Goal: Task Accomplishment & Management: Use online tool/utility

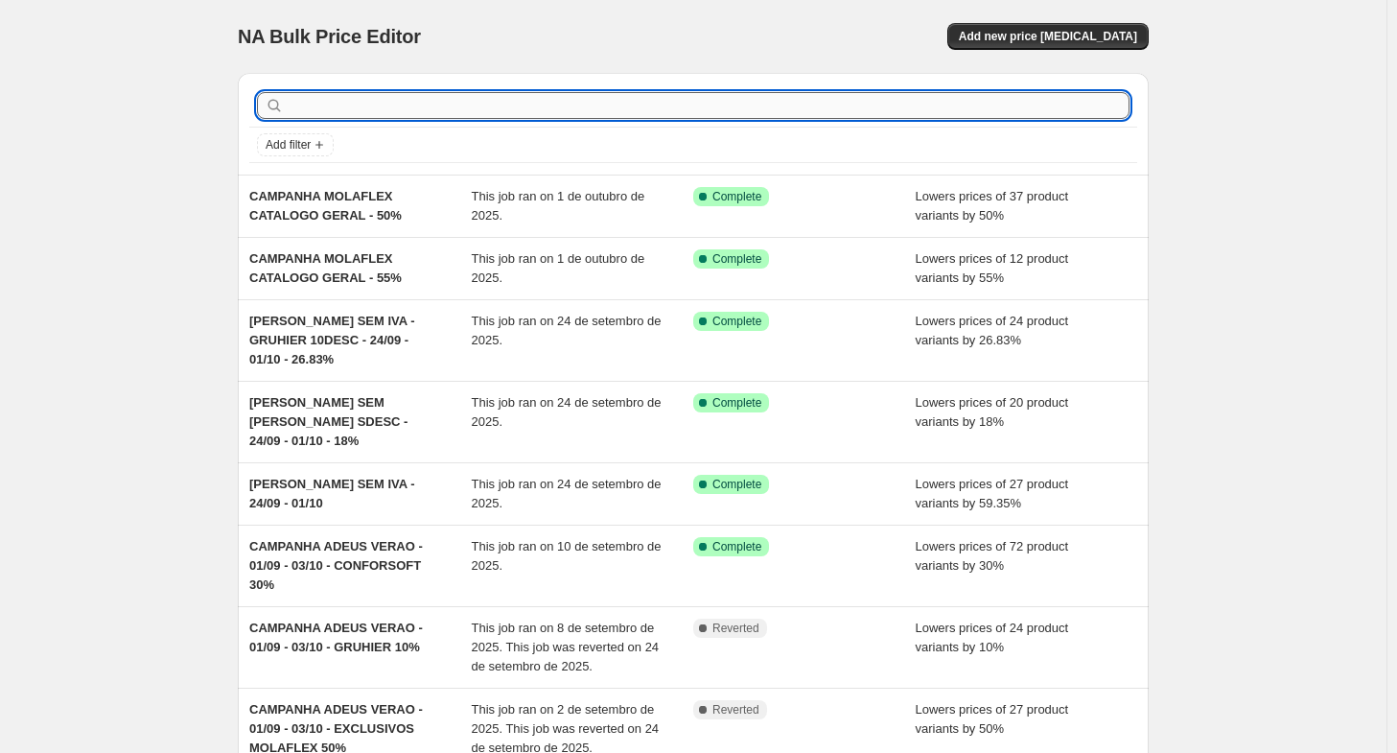
click at [343, 104] on input "text" at bounding box center [709, 105] width 842 height 27
type input "dia"
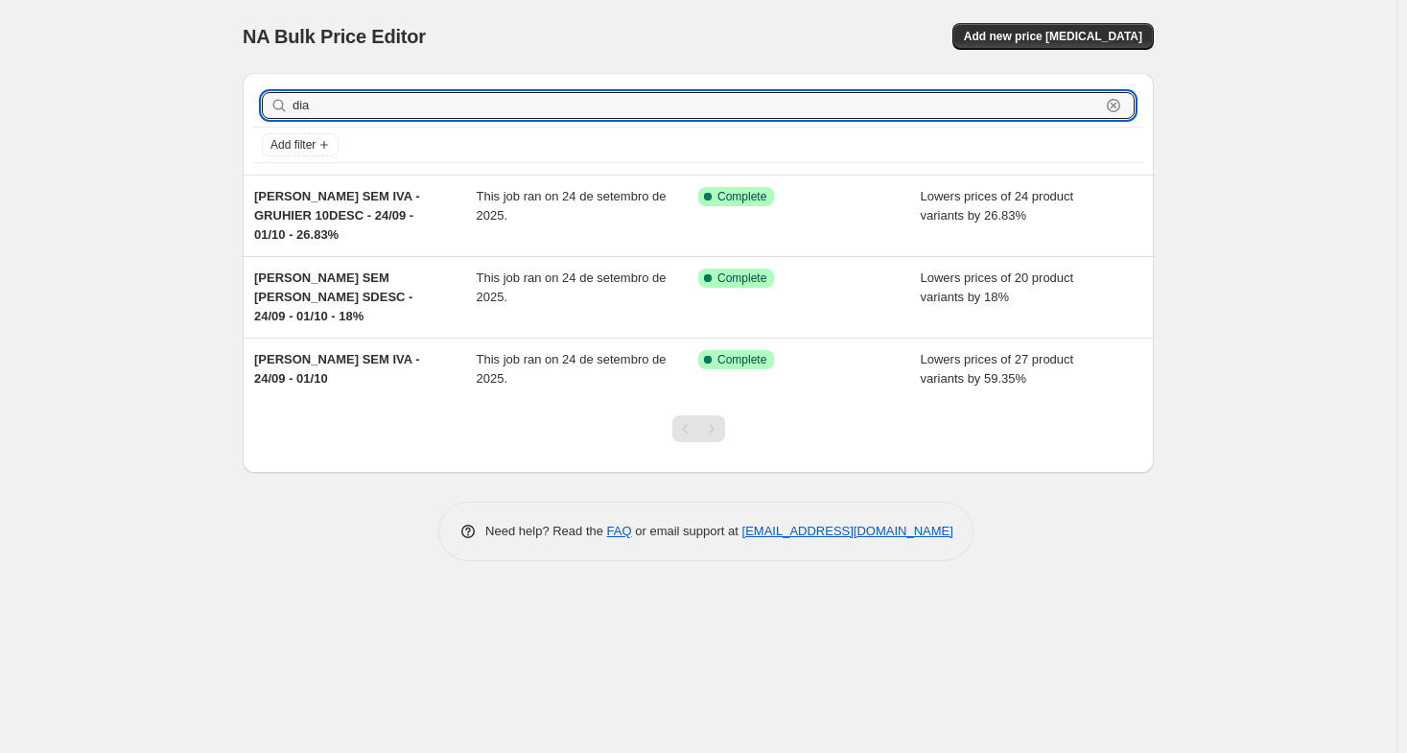
click at [343, 104] on input "dia" at bounding box center [695, 105] width 807 height 27
type input "dia s"
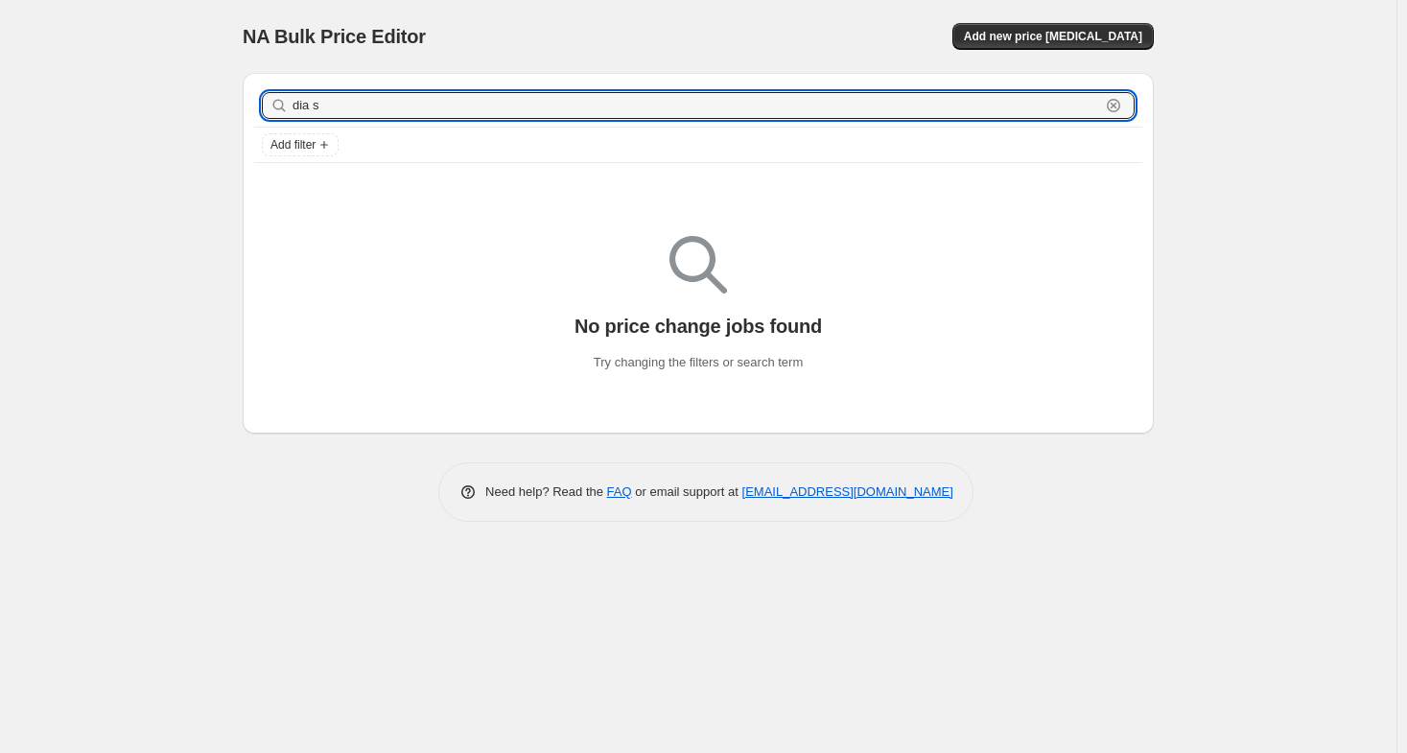
click at [343, 104] on input "dia s" at bounding box center [695, 105] width 807 height 27
type input "dias"
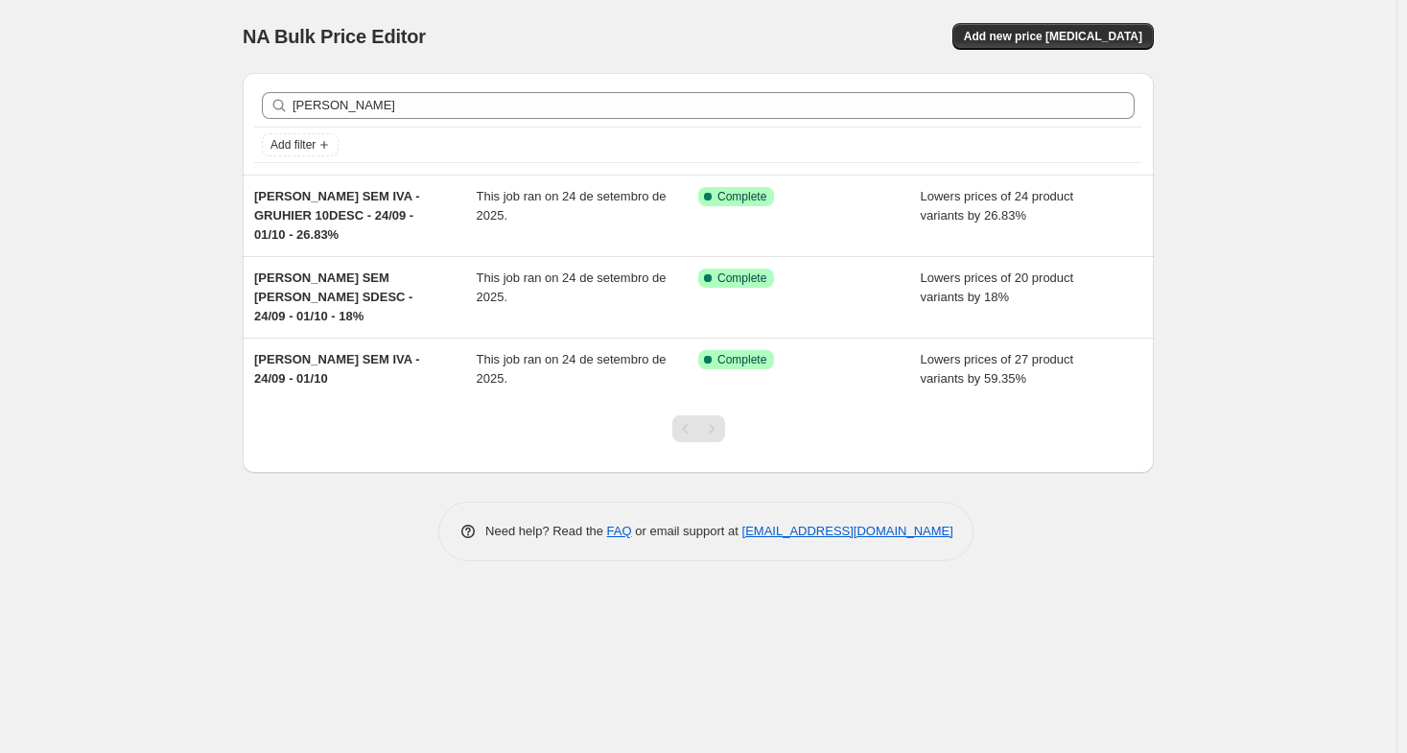
drag, startPoint x: 271, startPoint y: 313, endPoint x: 187, endPoint y: 359, distance: 96.1
click at [187, 359] on div "NA Bulk Price Editor. This page is ready NA Bulk Price Editor Add new price cha…" at bounding box center [698, 376] width 1396 height 753
drag, startPoint x: 339, startPoint y: 310, endPoint x: 161, endPoint y: 252, distance: 187.4
click at [161, 252] on div "NA Bulk Price Editor. This page is ready NA Bulk Price Editor Add new price cha…" at bounding box center [698, 376] width 1396 height 753
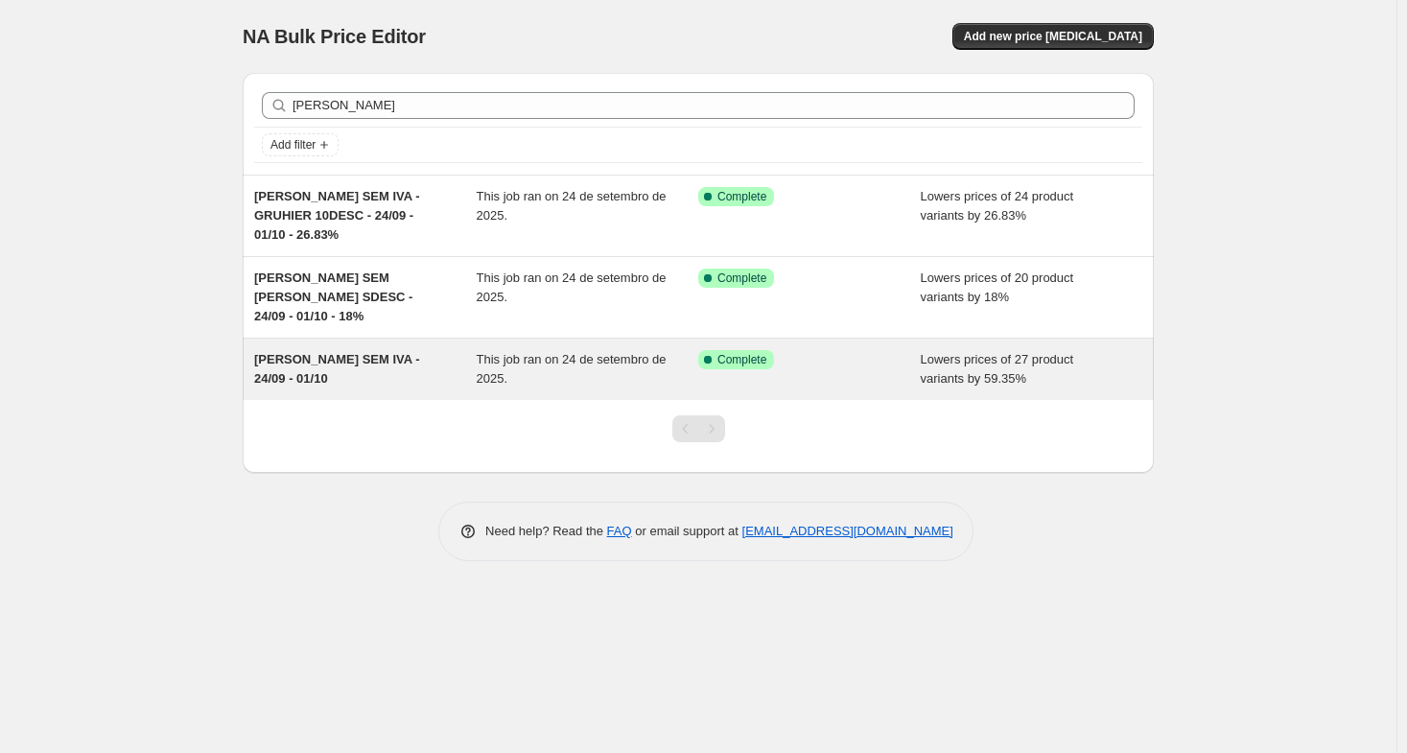
click at [263, 352] on span "DIAS SEM IVA - 24/09 - 01/10" at bounding box center [337, 369] width 166 height 34
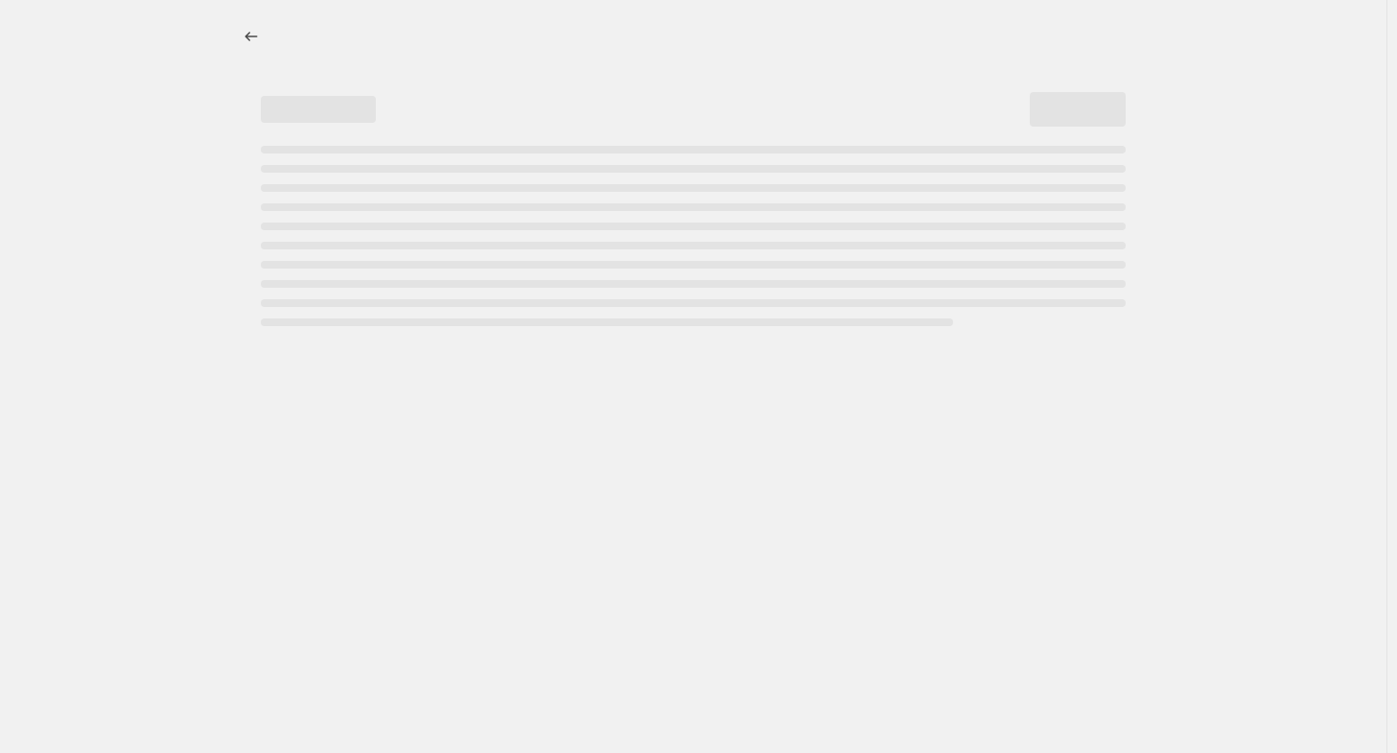
select select "percentage"
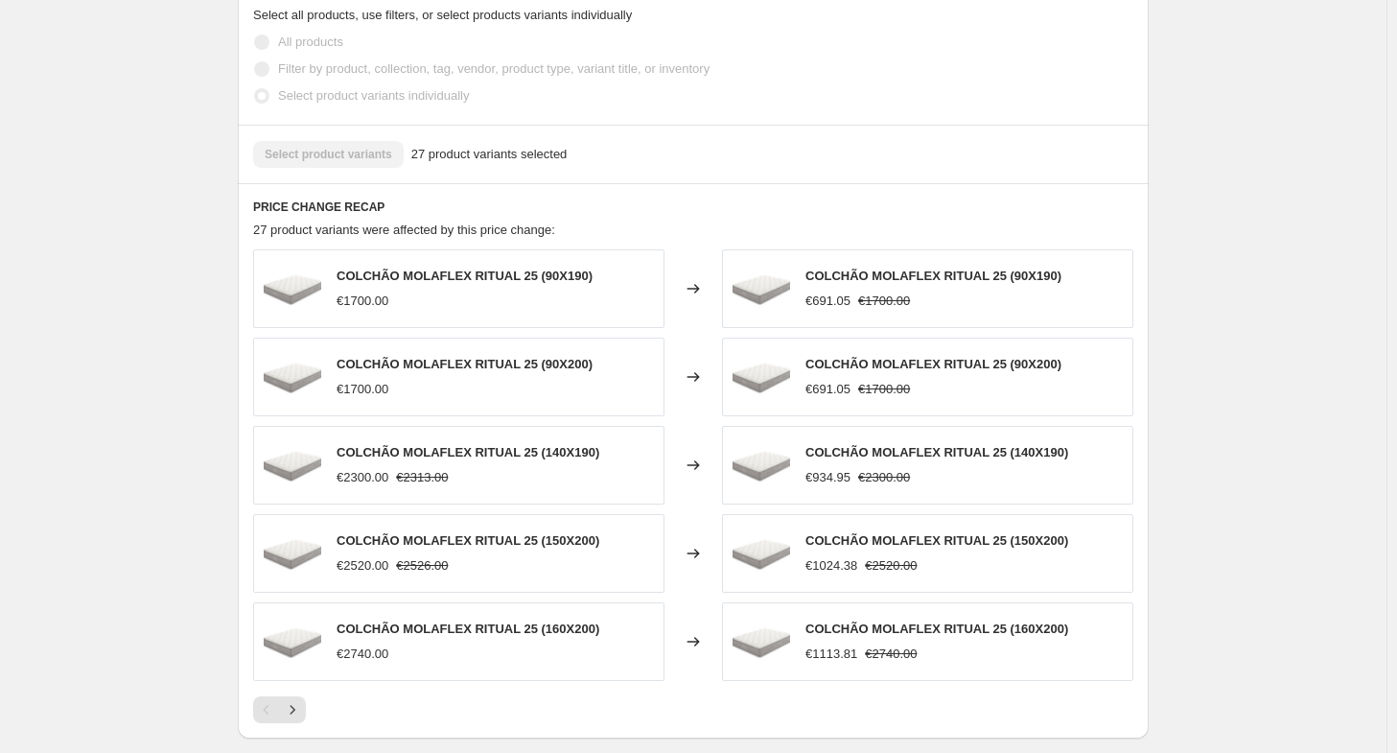
scroll to position [1246, 0]
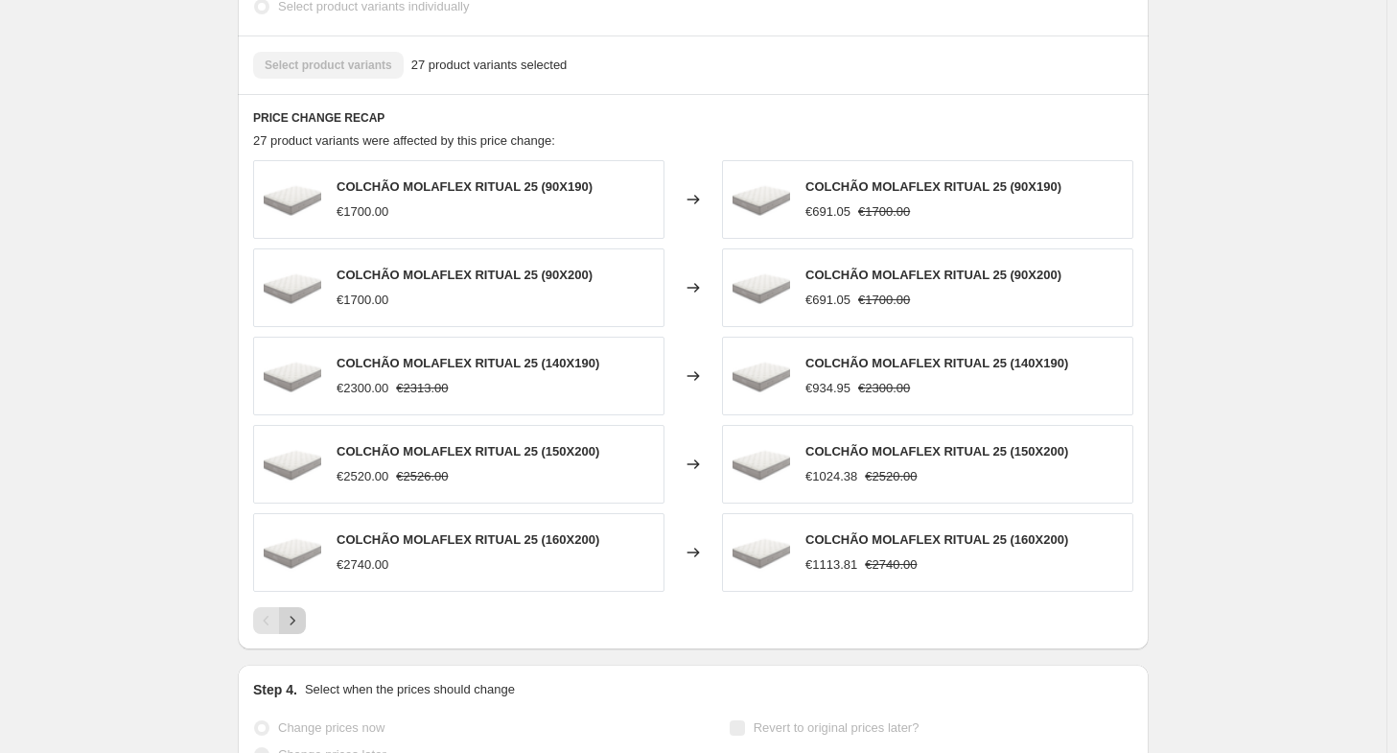
click at [302, 611] on icon "Next" at bounding box center [292, 620] width 19 height 19
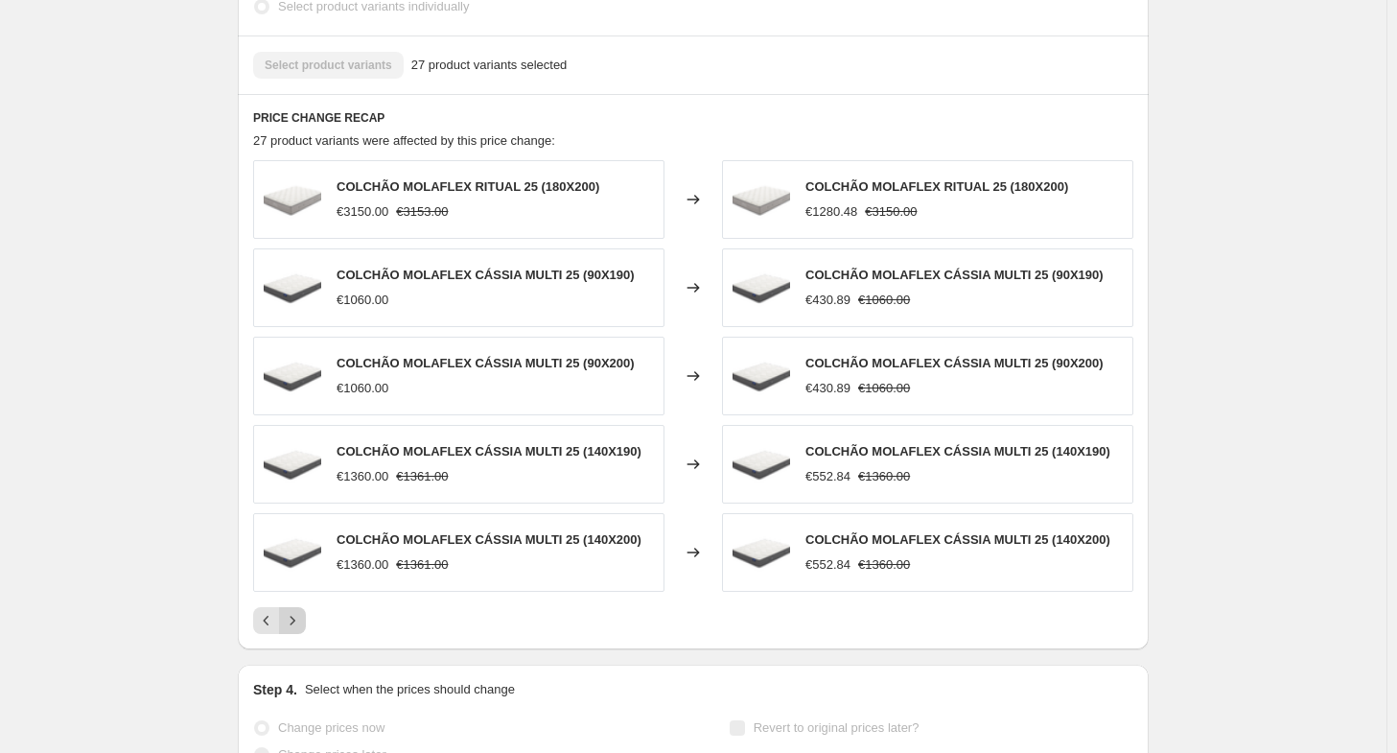
click at [302, 611] on icon "Next" at bounding box center [292, 620] width 19 height 19
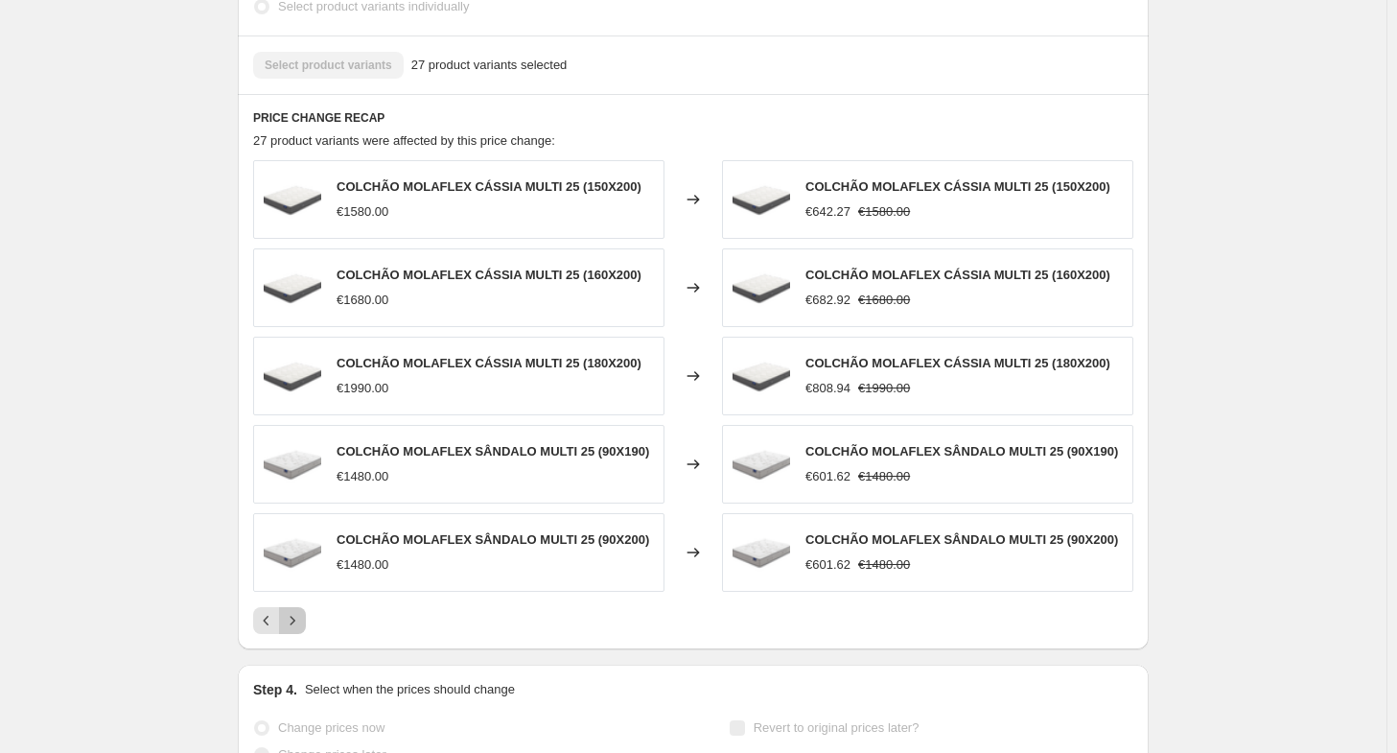
click at [302, 611] on icon "Next" at bounding box center [292, 620] width 19 height 19
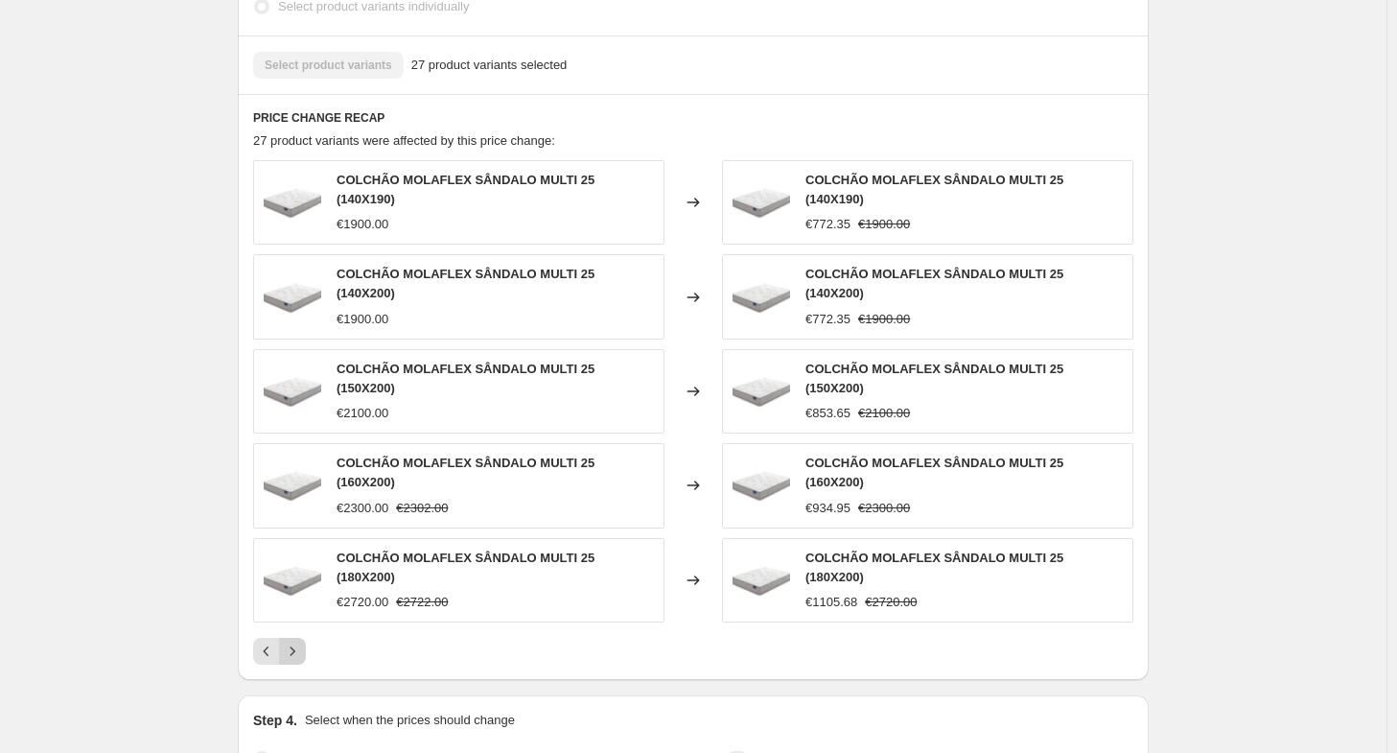
click at [302, 642] on icon "Next" at bounding box center [292, 651] width 19 height 19
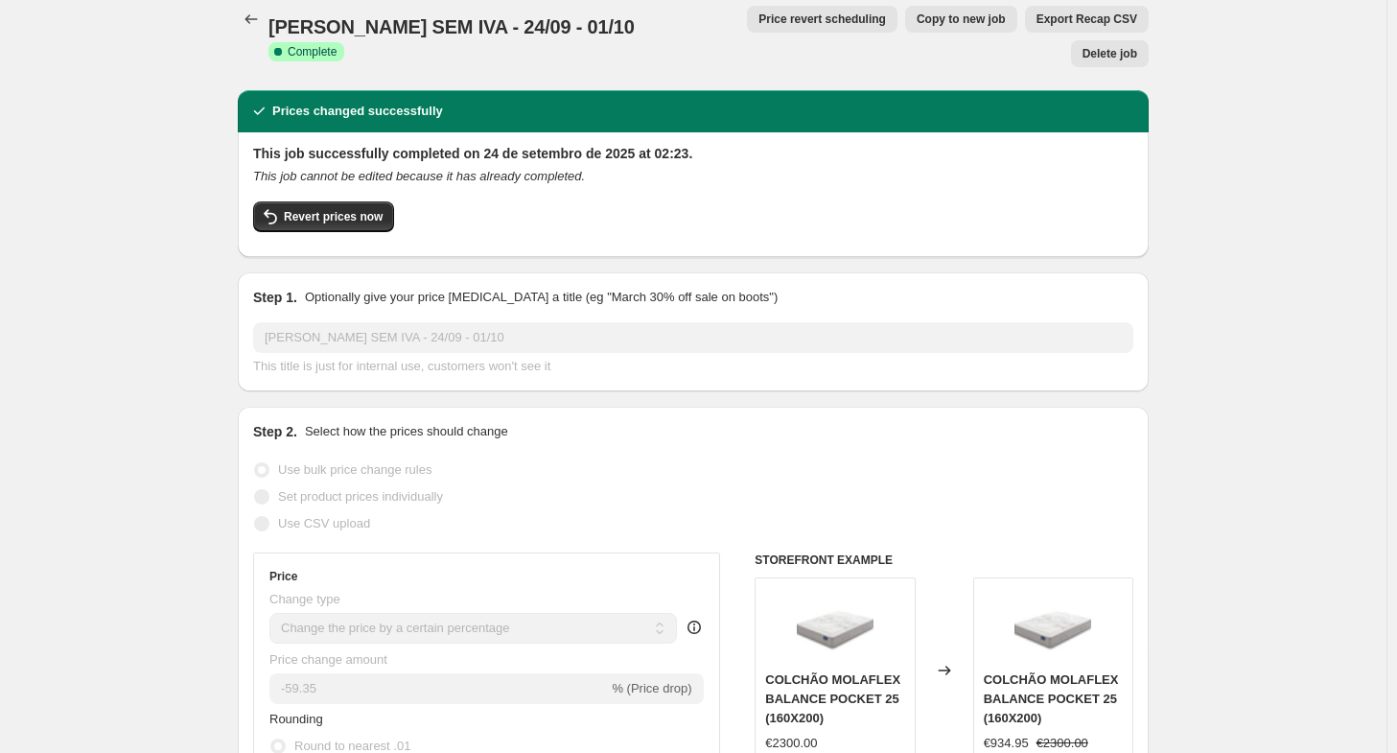
scroll to position [0, 0]
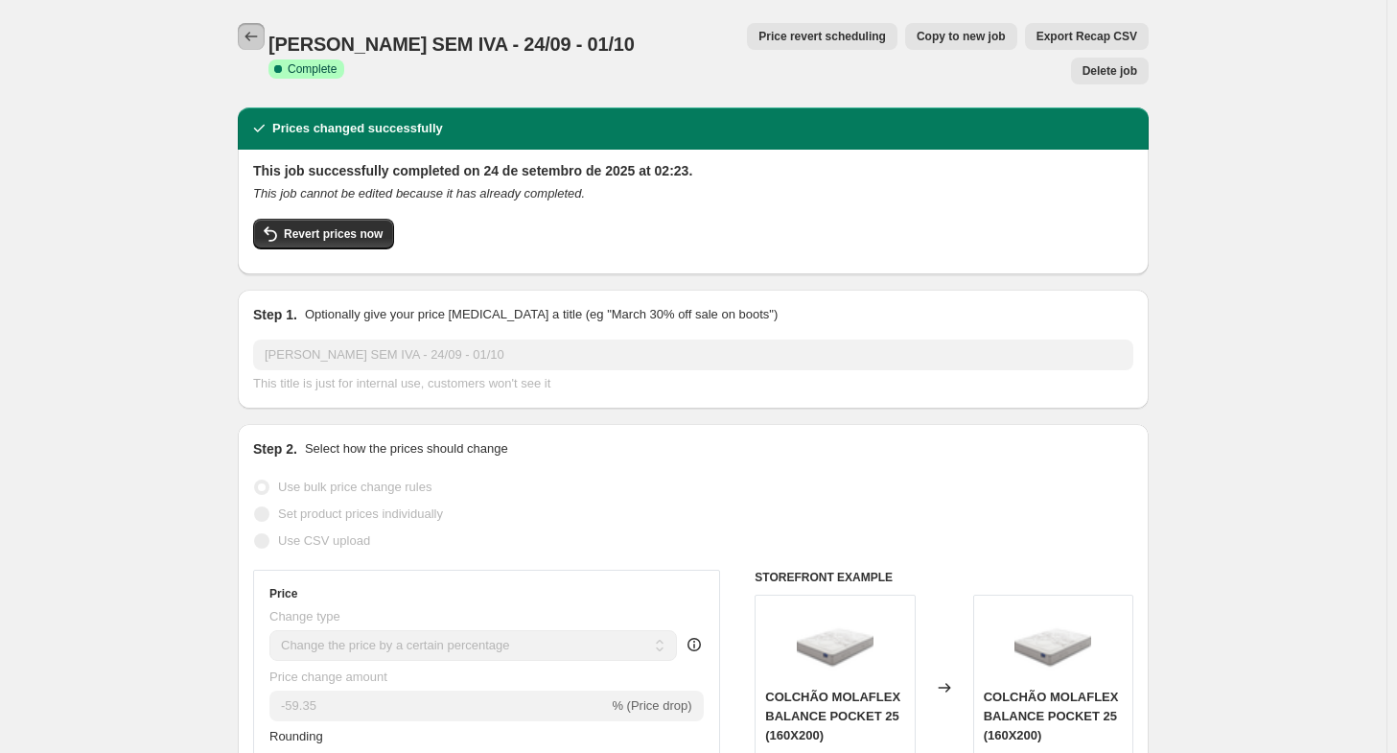
click at [253, 37] on icon "Price change jobs" at bounding box center [251, 36] width 19 height 19
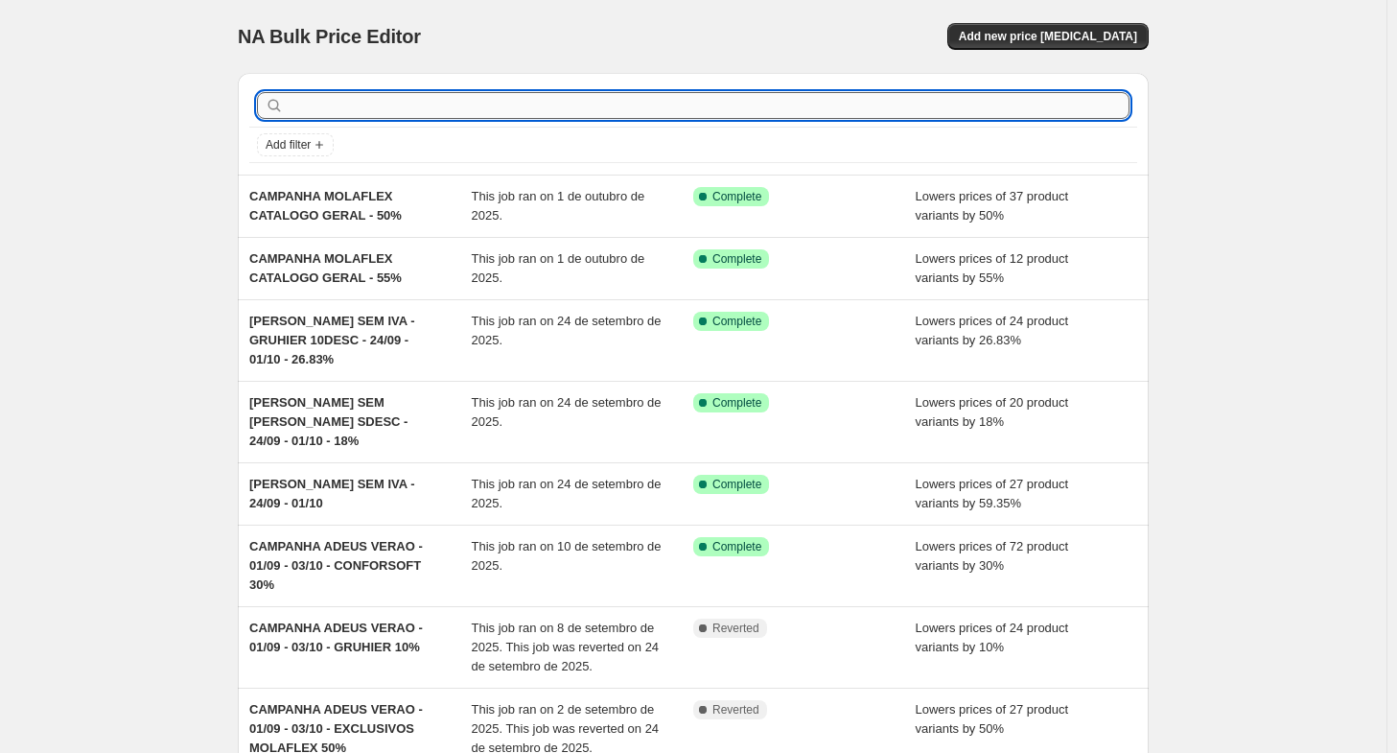
click at [370, 105] on input "text" at bounding box center [709, 105] width 842 height 27
type input "dias sem"
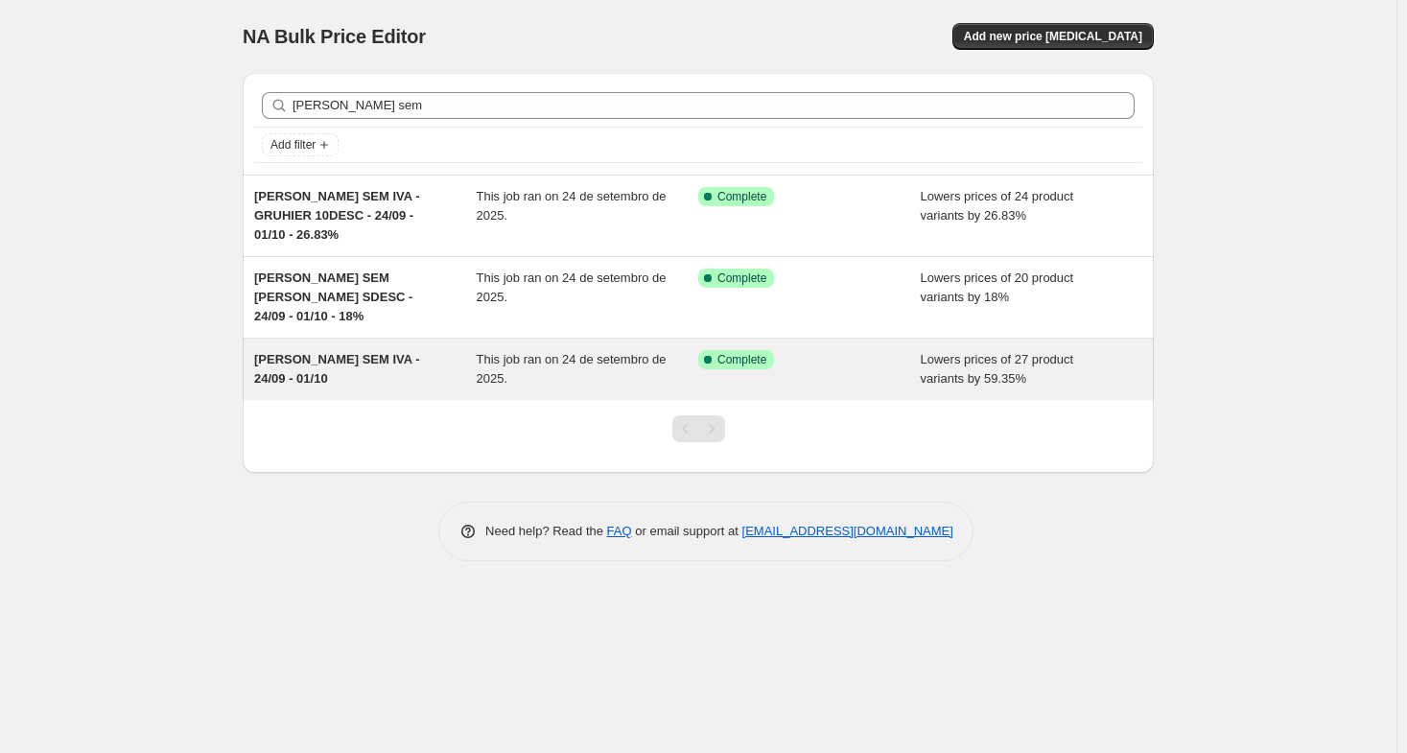
click at [326, 350] on div "DIAS SEM IVA - 24/09 - 01/10" at bounding box center [365, 369] width 222 height 38
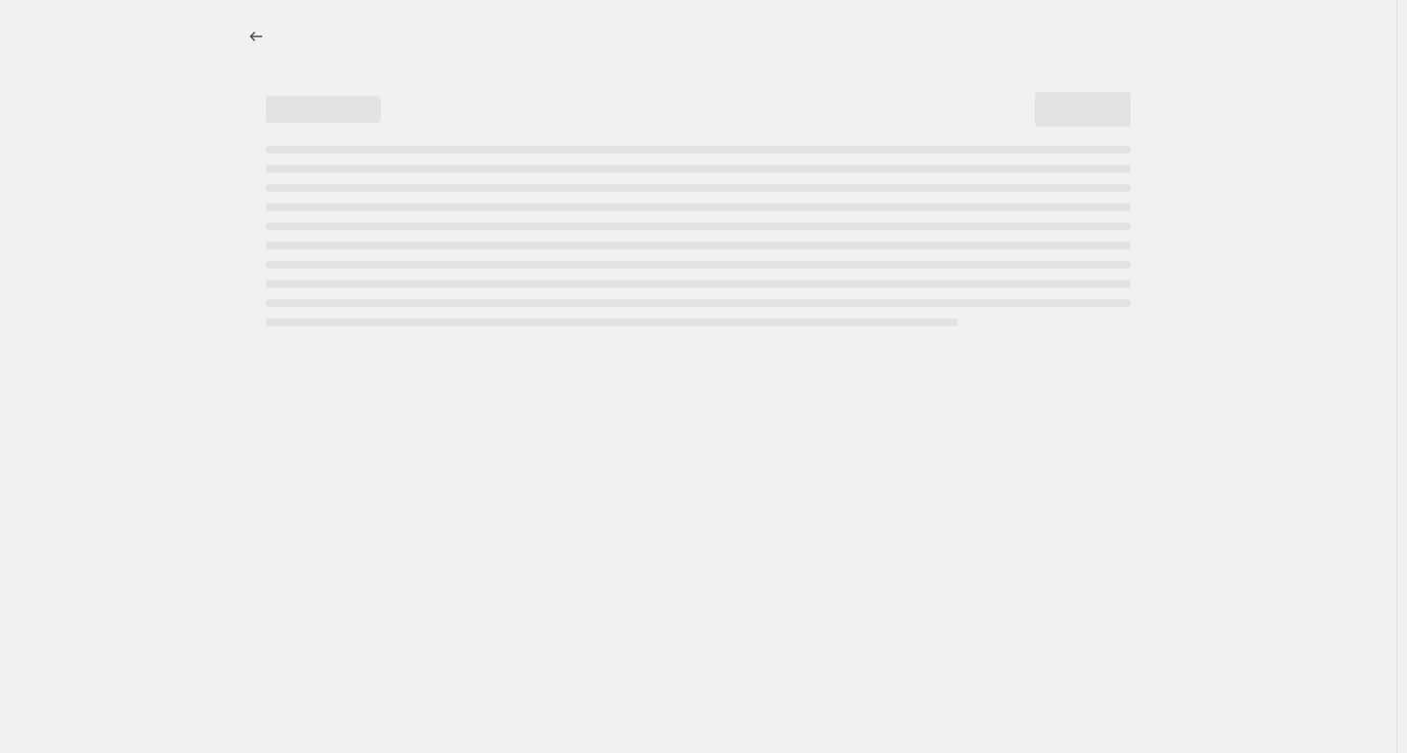
select select "percentage"
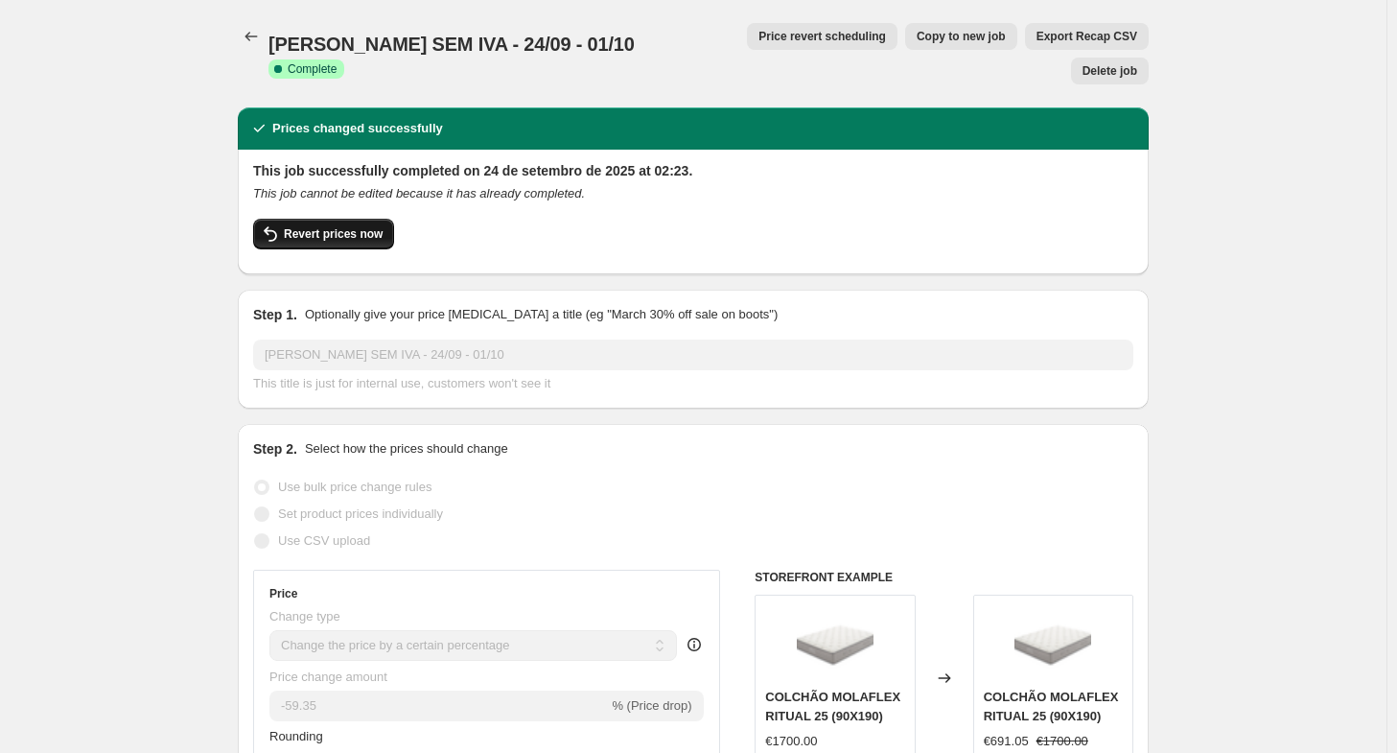
click at [293, 226] on span "Revert prices now" at bounding box center [333, 233] width 99 height 15
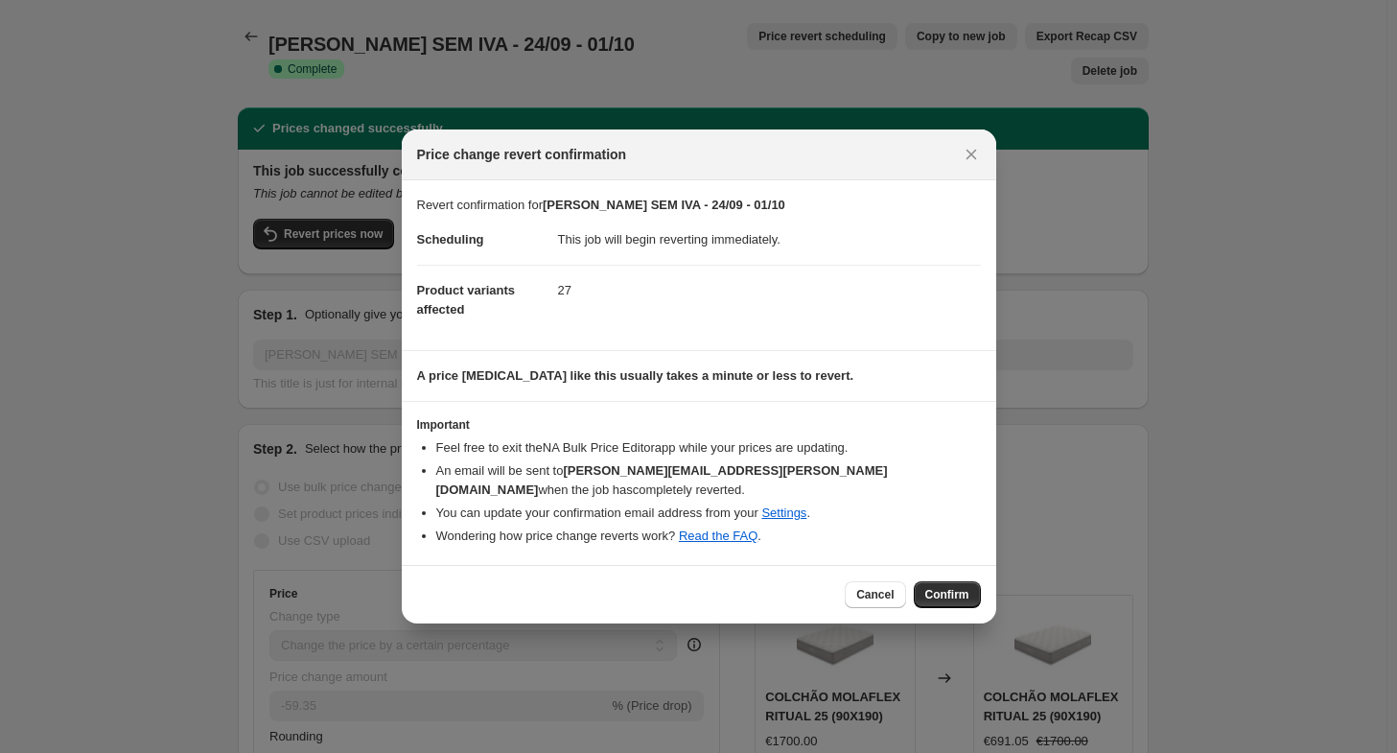
click at [945, 597] on button "Confirm" at bounding box center [947, 594] width 67 height 27
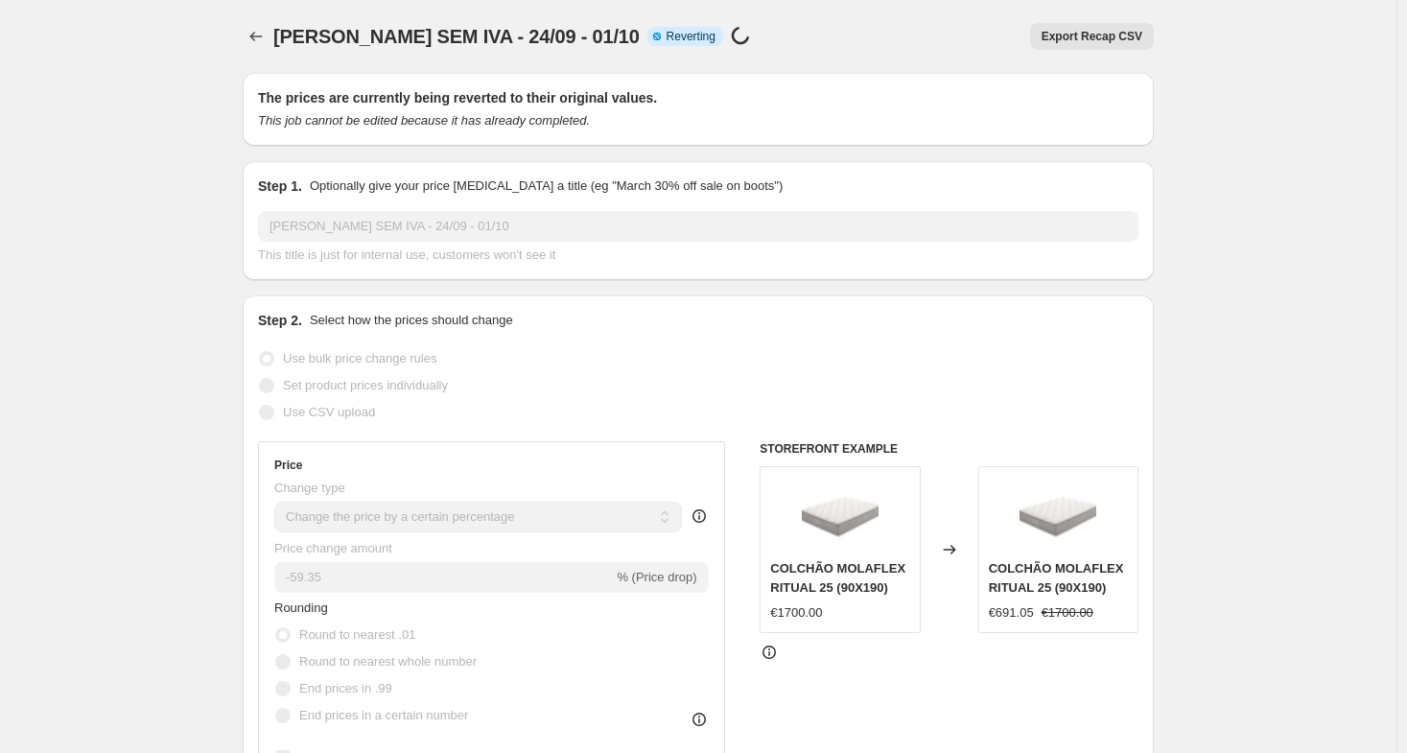
select select "percentage"
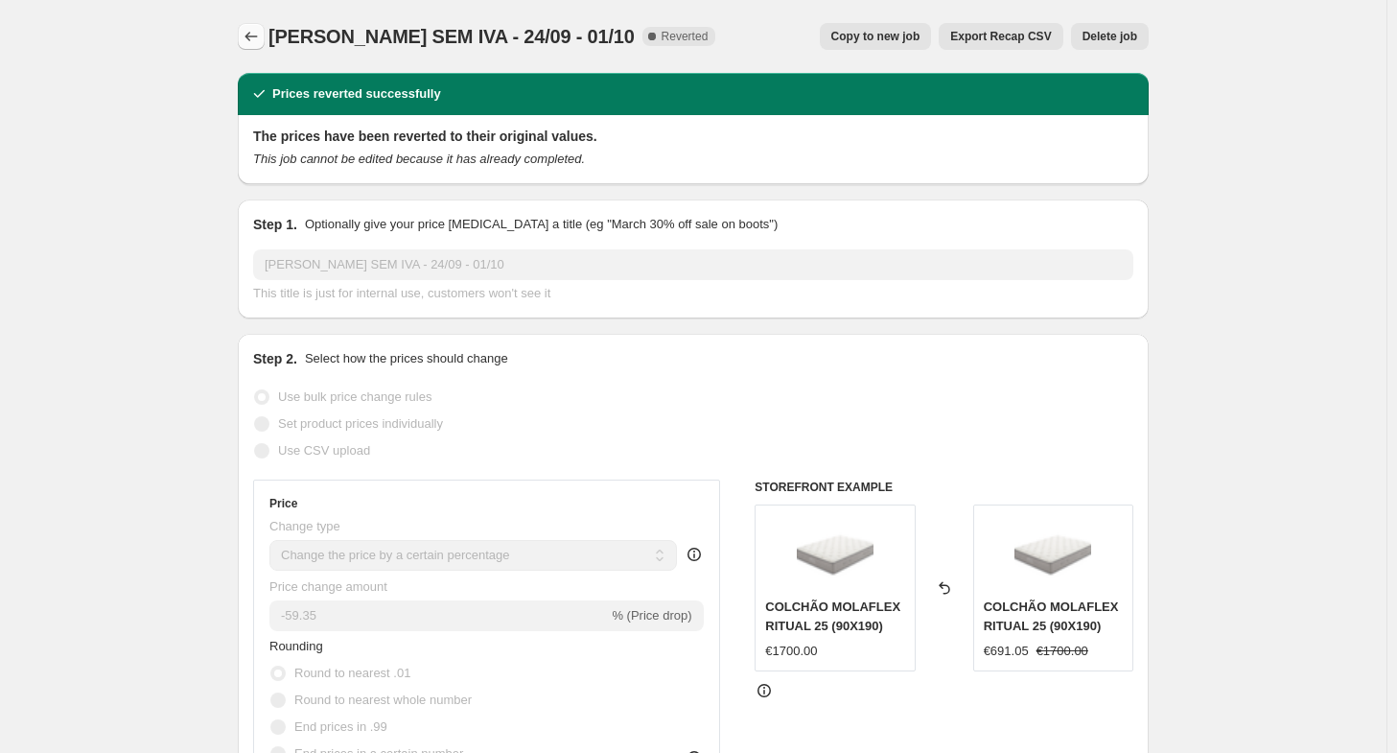
click at [261, 38] on icon "Price change jobs" at bounding box center [251, 36] width 19 height 19
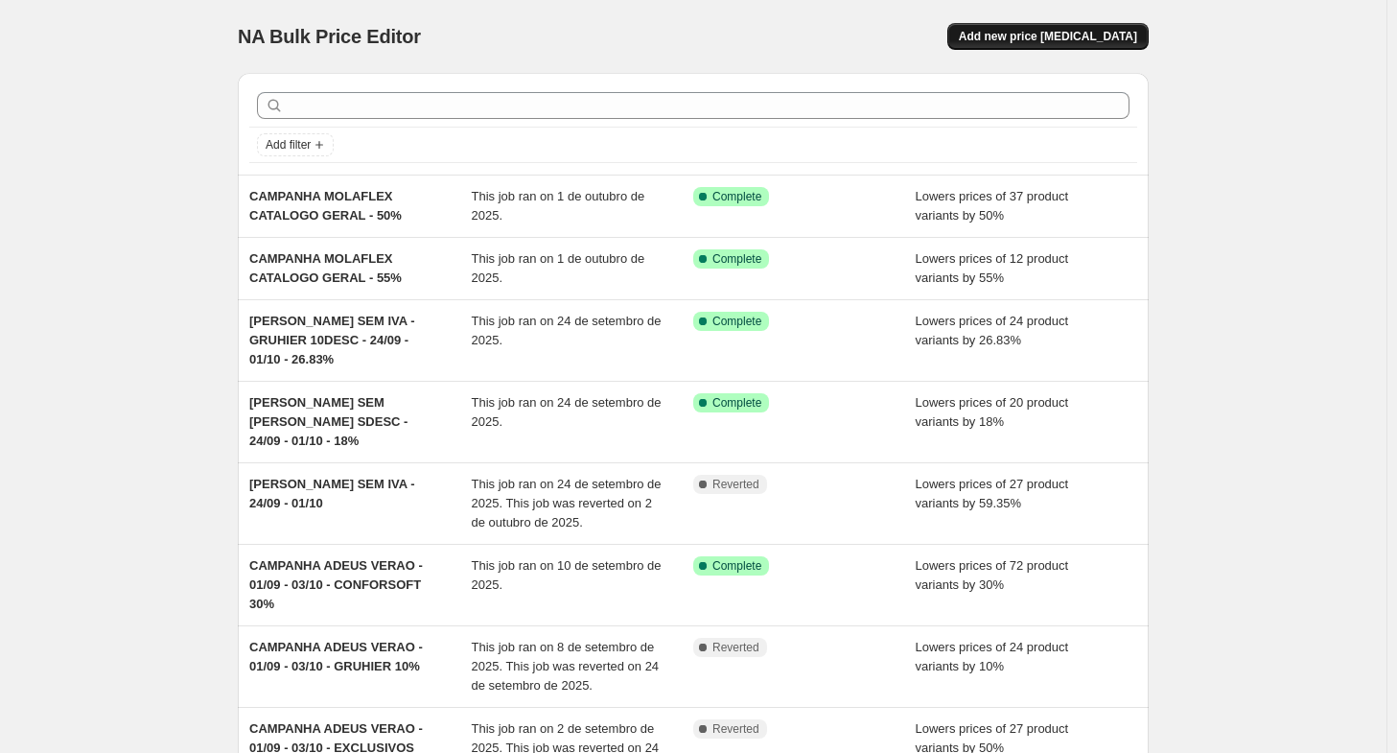
click at [1095, 35] on span "Add new price change job" at bounding box center [1048, 36] width 178 height 15
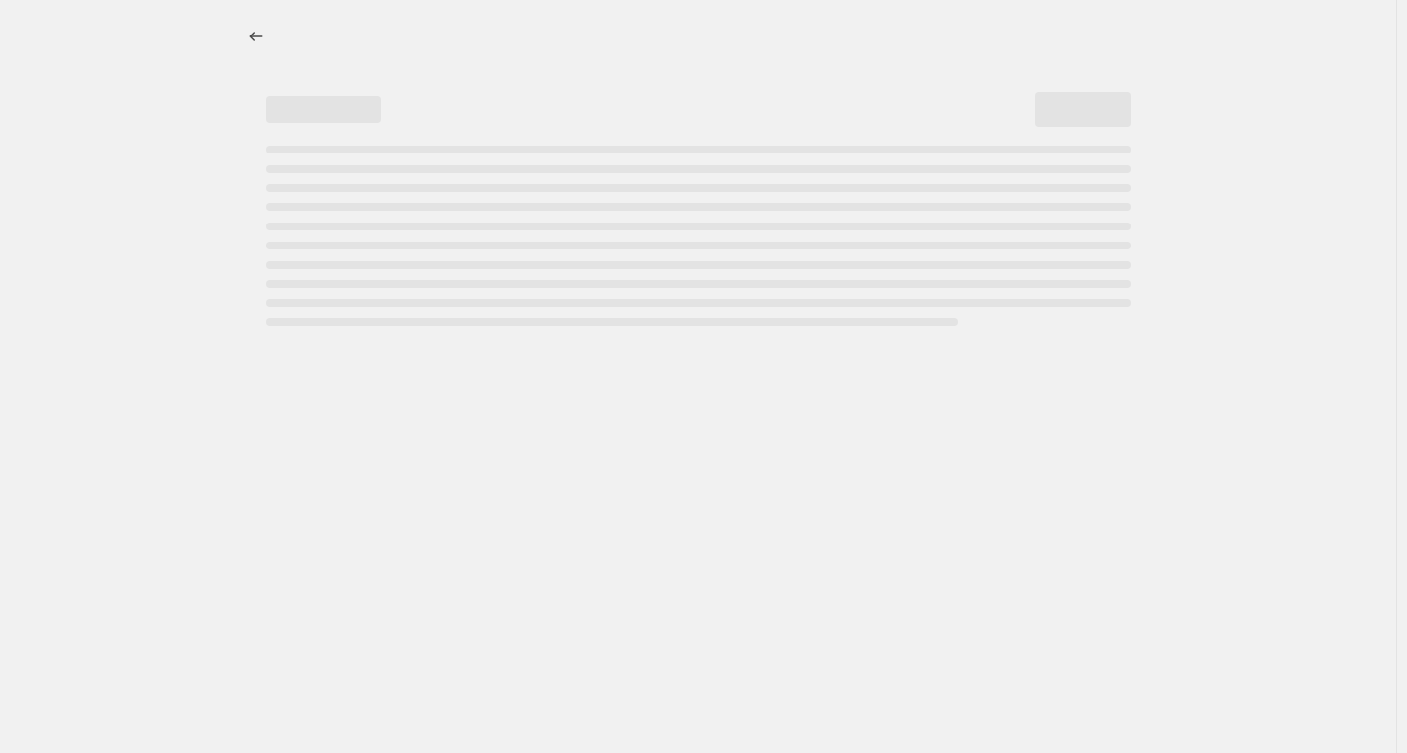
select select "percentage"
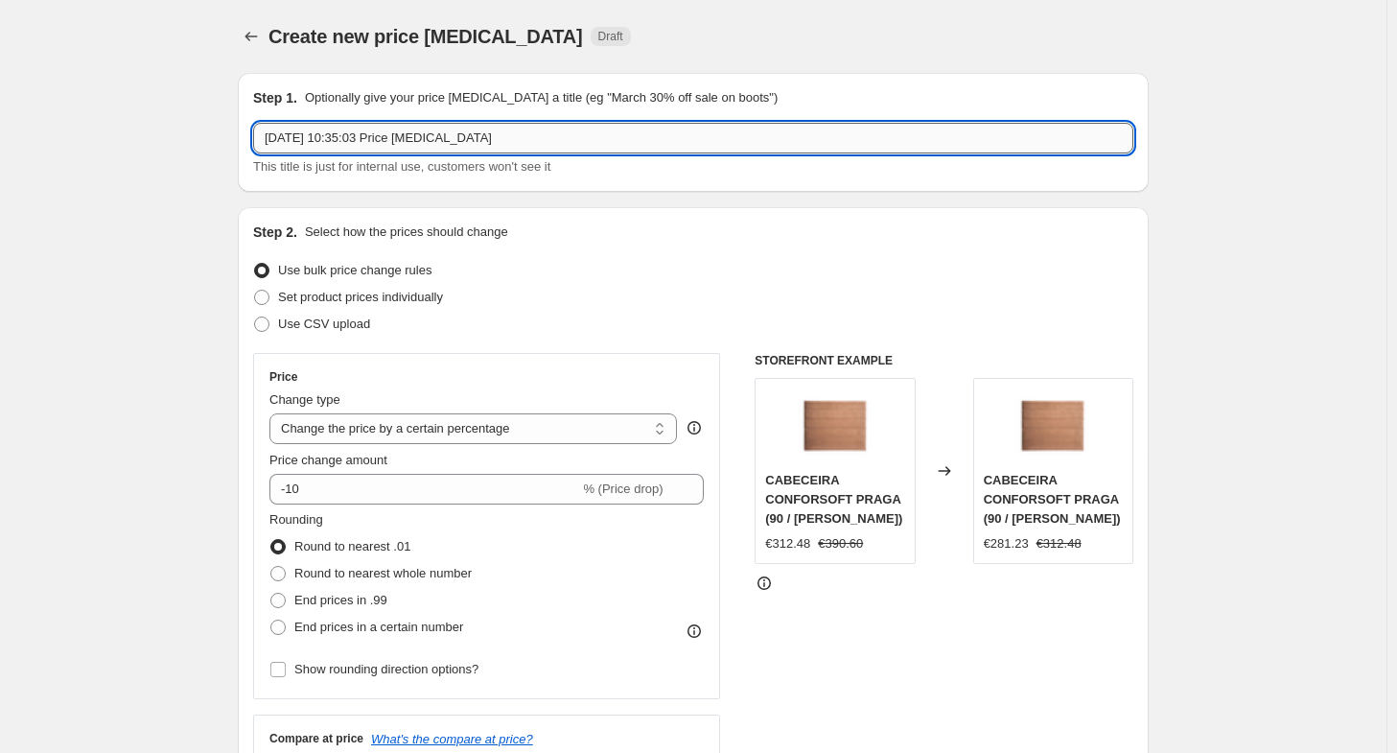
click at [626, 138] on input "2/10/2025, 10:35:03 Price change job" at bounding box center [693, 138] width 880 height 31
type input "EXCLUSIVOS MOLAFLEX - 50%"
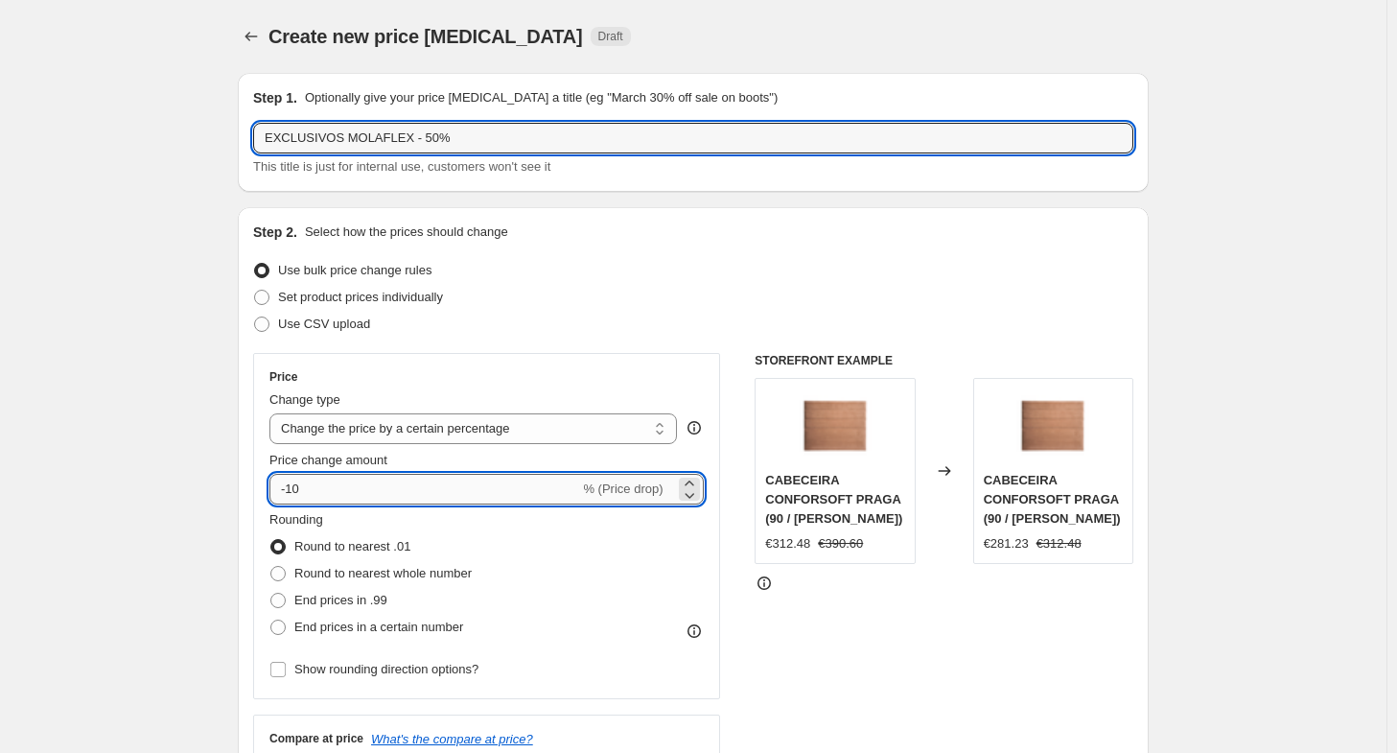
click at [330, 484] on input "-10" at bounding box center [424, 489] width 310 height 31
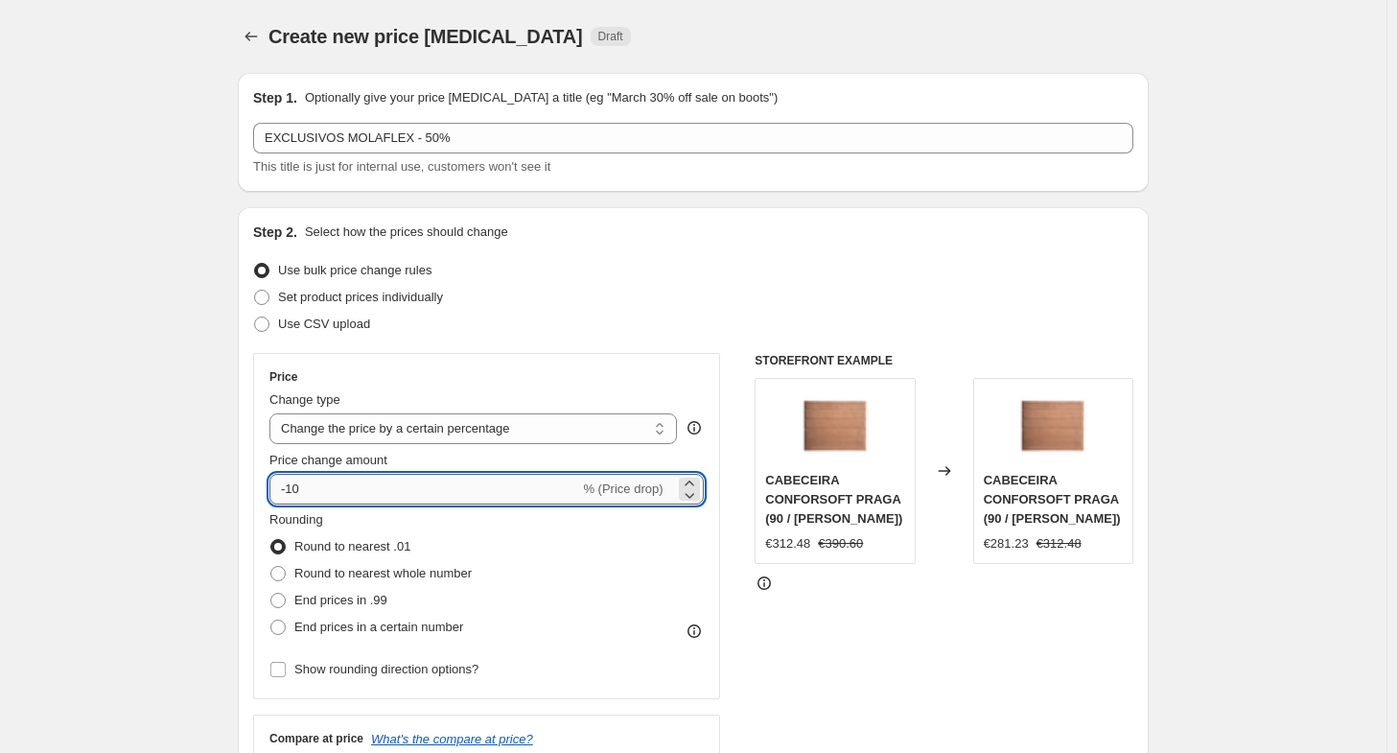
type input "-1"
type input "-50"
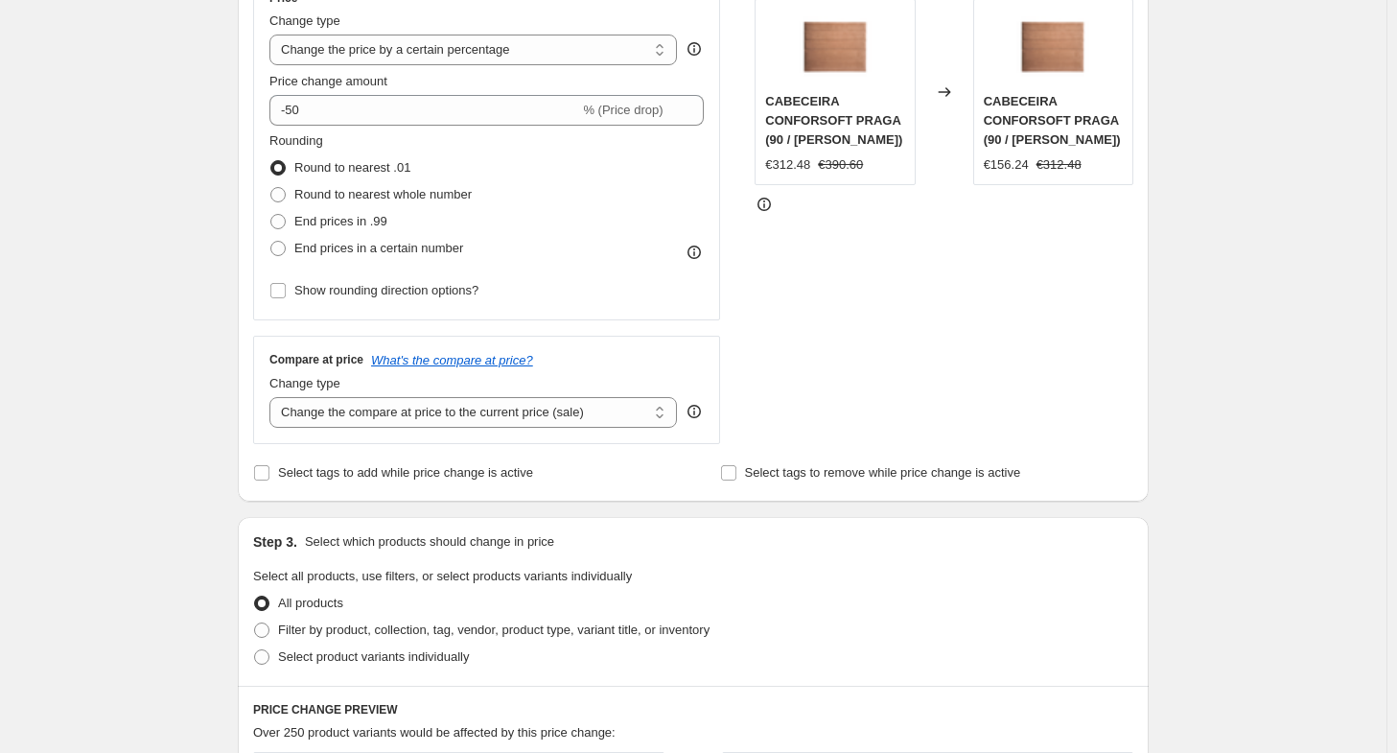
scroll to position [384, 0]
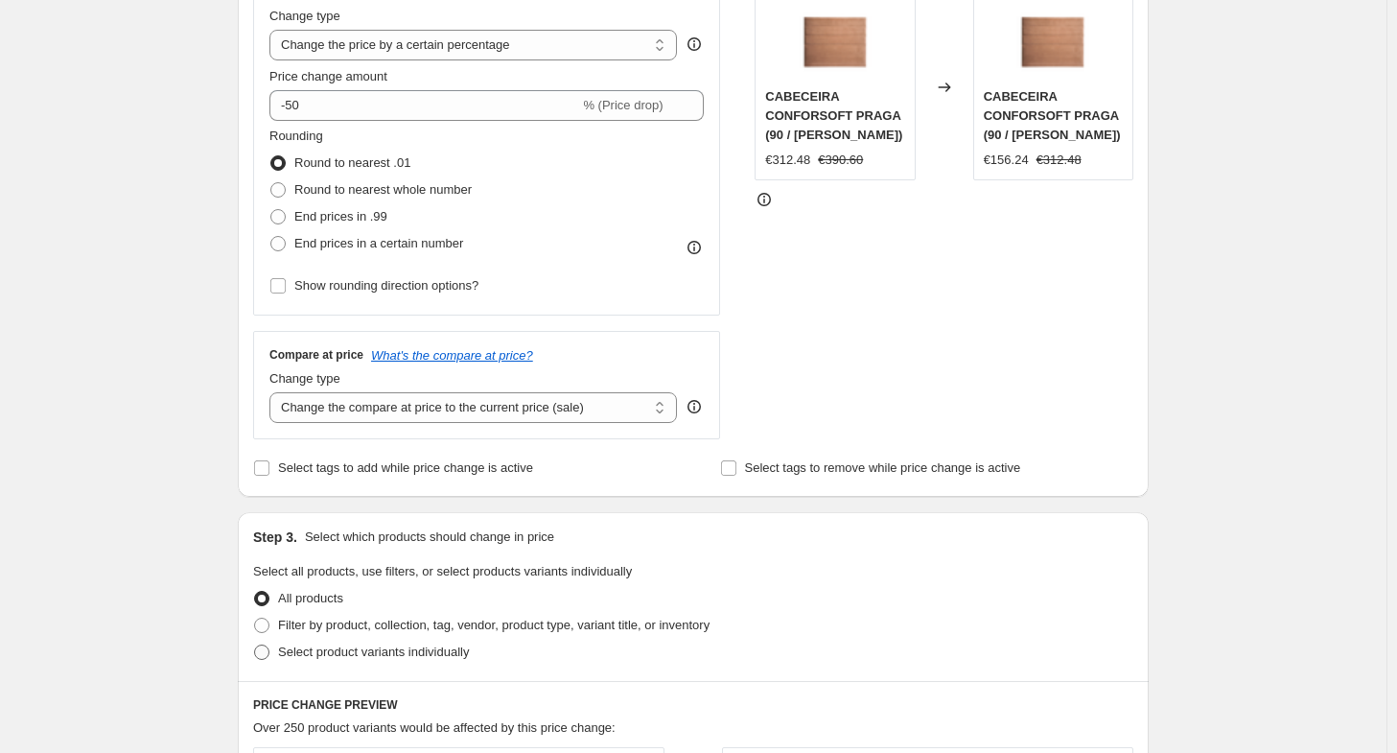
click at [326, 655] on span "Select product variants individually" at bounding box center [373, 651] width 191 height 14
click at [255, 645] on input "Select product variants individually" at bounding box center [254, 644] width 1 height 1
radio input "true"
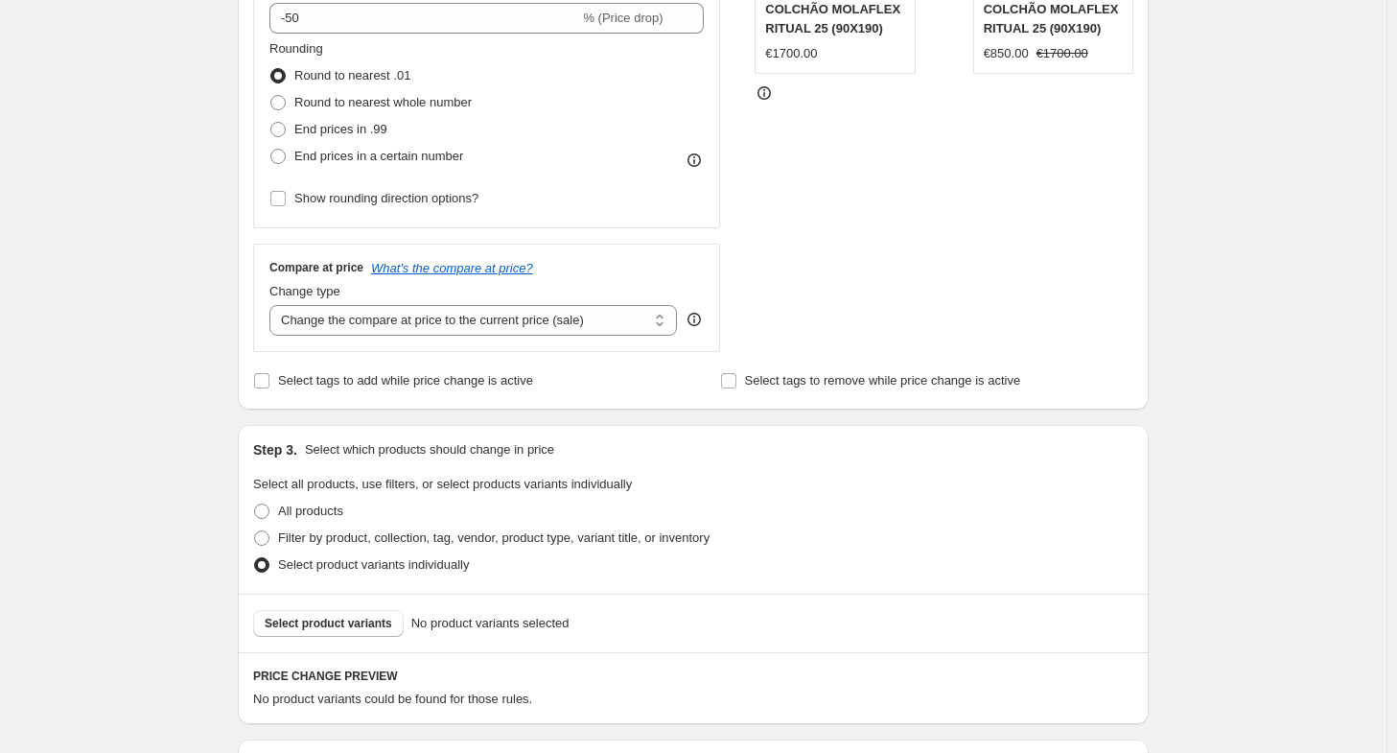
scroll to position [479, 0]
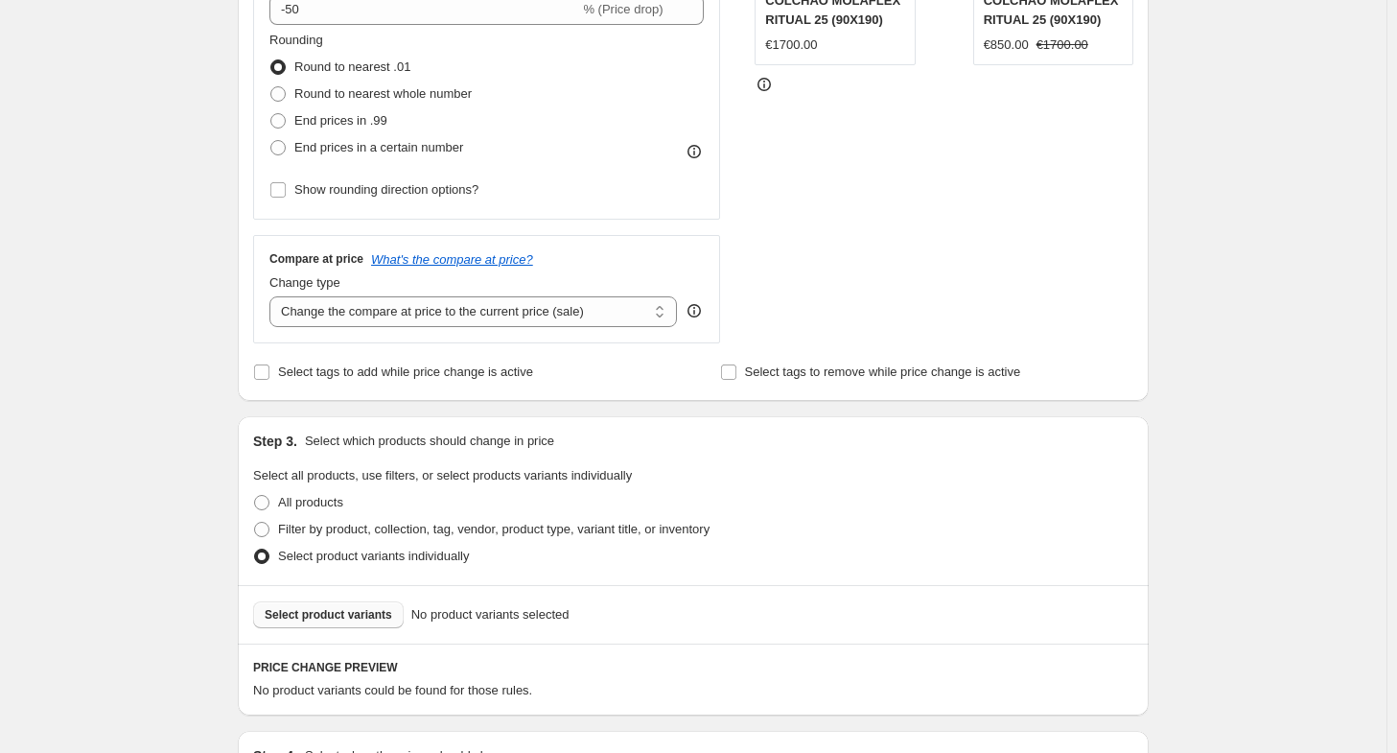
click at [364, 610] on span "Select product variants" at bounding box center [329, 614] width 128 height 15
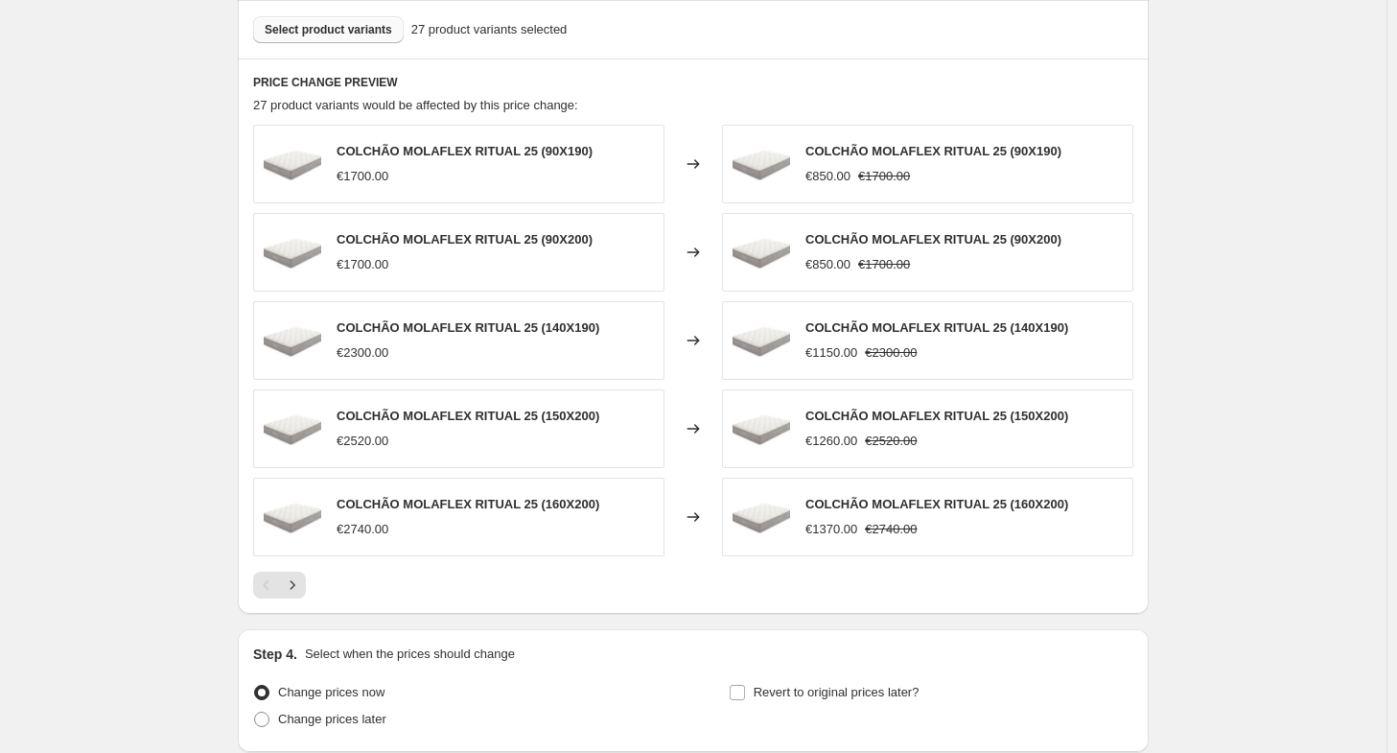
scroll to position [1151, 0]
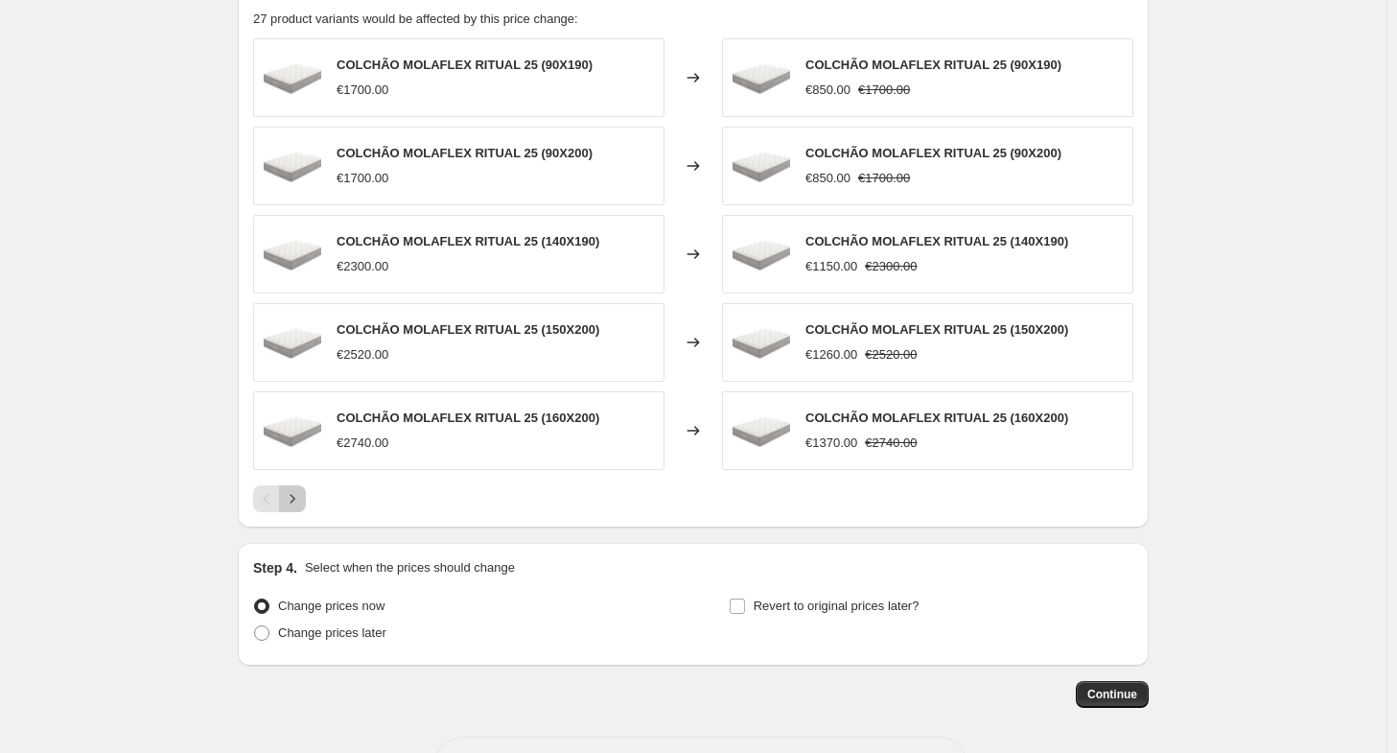
click at [302, 505] on button "Next" at bounding box center [292, 498] width 27 height 27
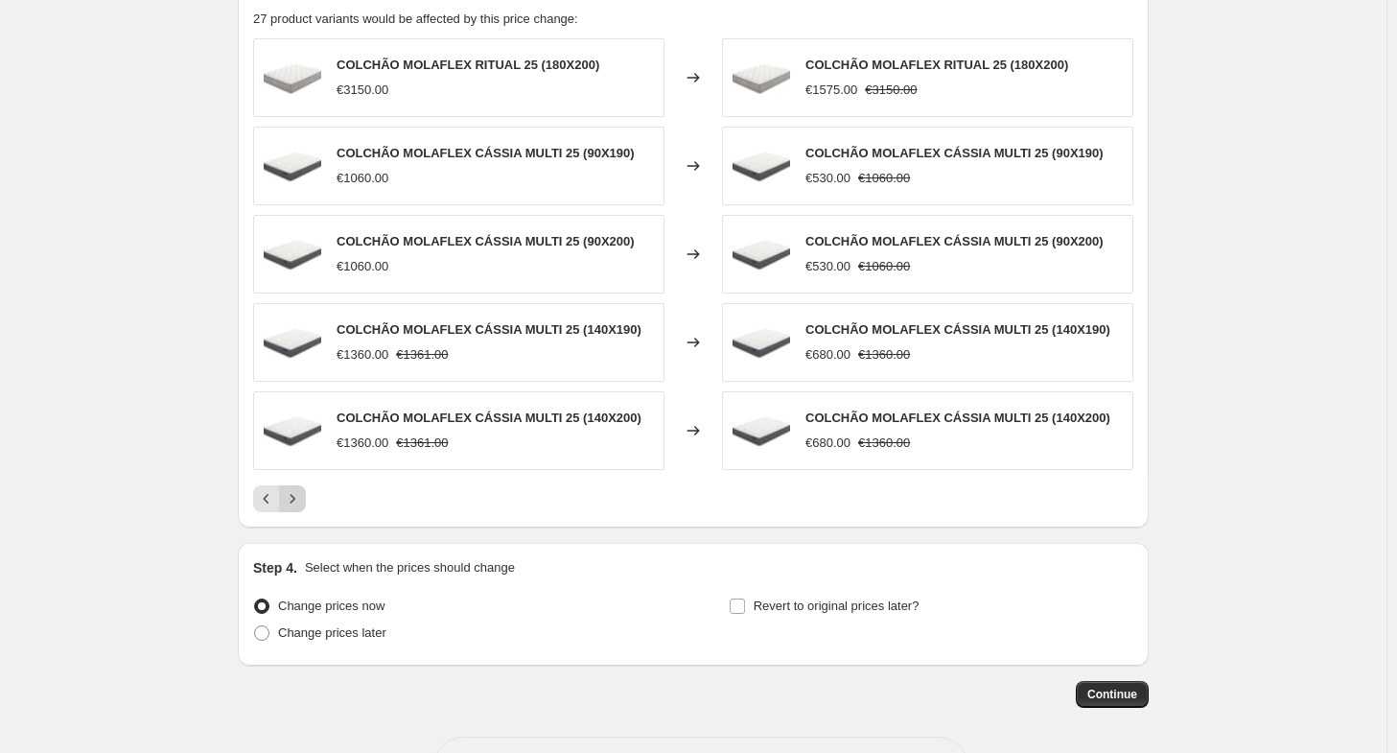
click at [302, 497] on icon "Next" at bounding box center [292, 498] width 19 height 19
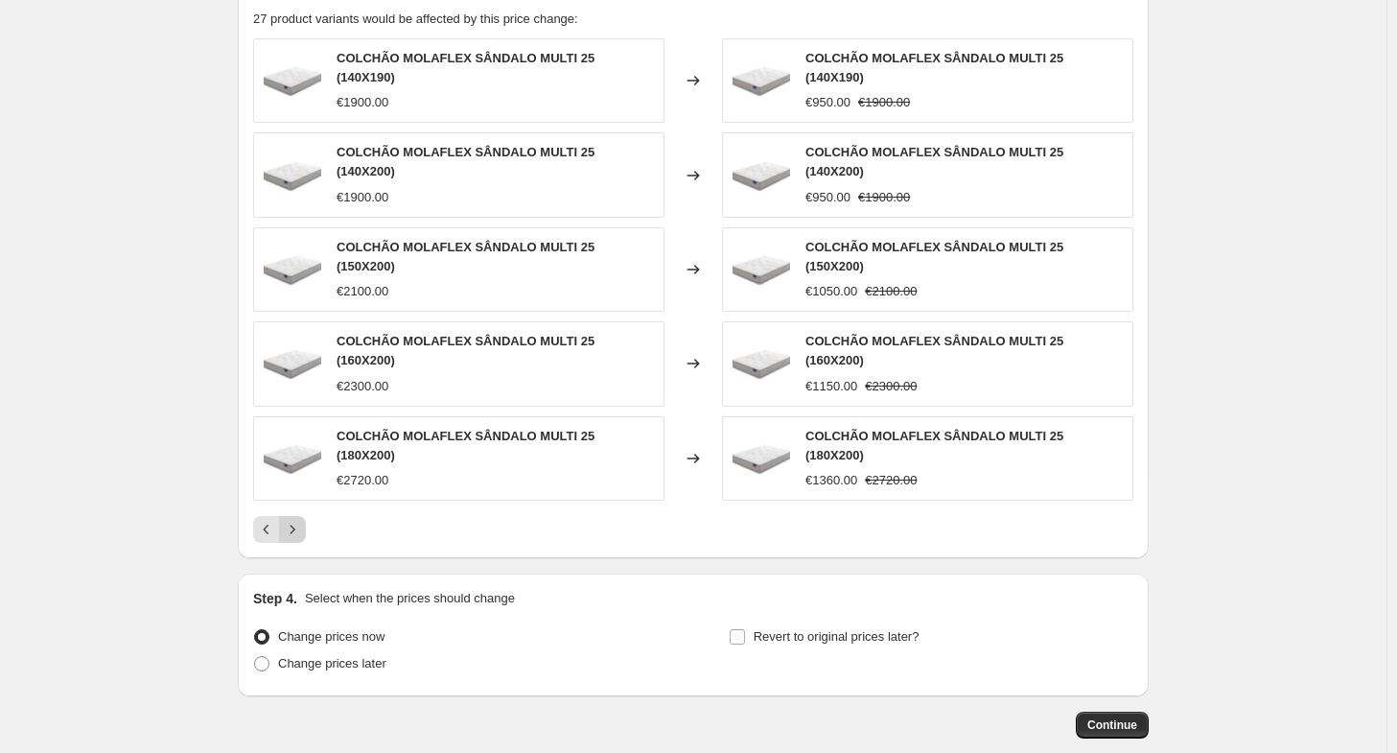
click at [302, 520] on icon "Next" at bounding box center [292, 529] width 19 height 19
click at [292, 520] on icon "Next" at bounding box center [292, 529] width 19 height 19
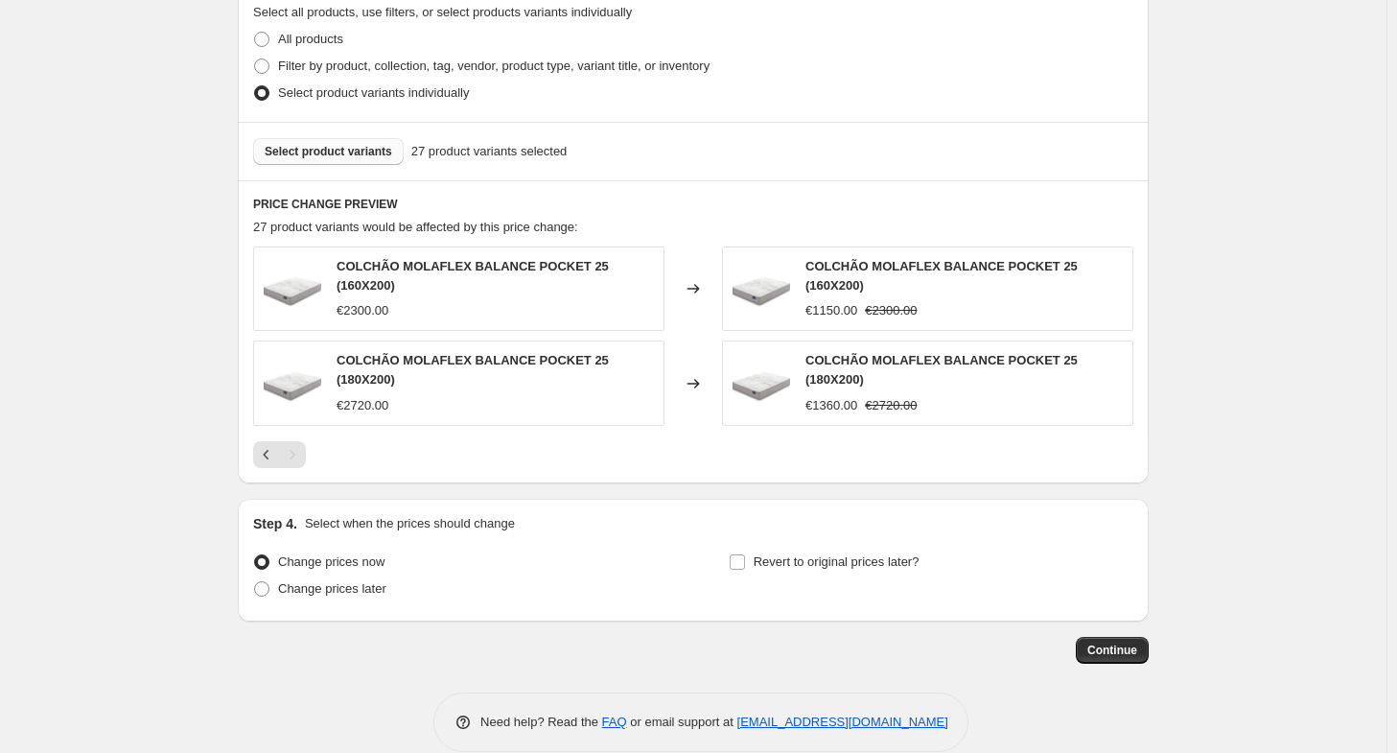
scroll to position [967, 0]
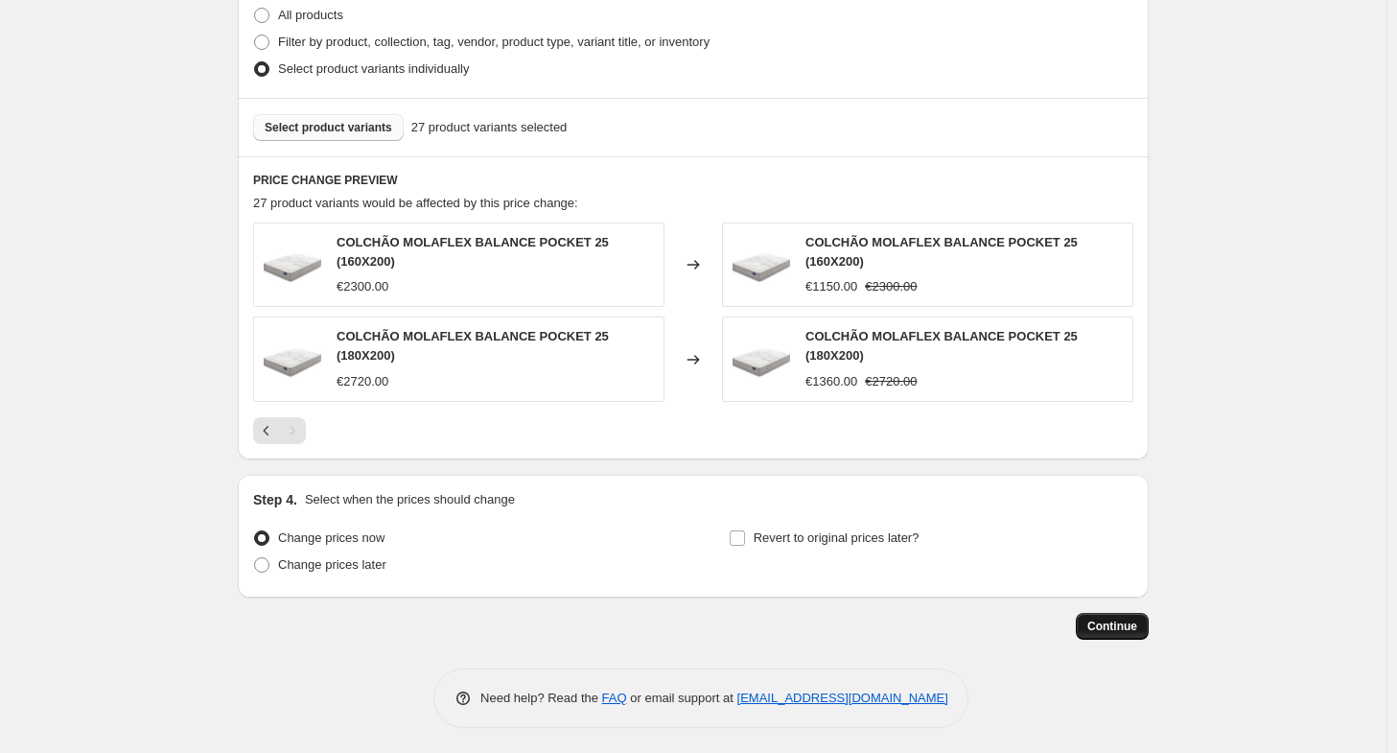
click at [1143, 616] on button "Continue" at bounding box center [1112, 626] width 73 height 27
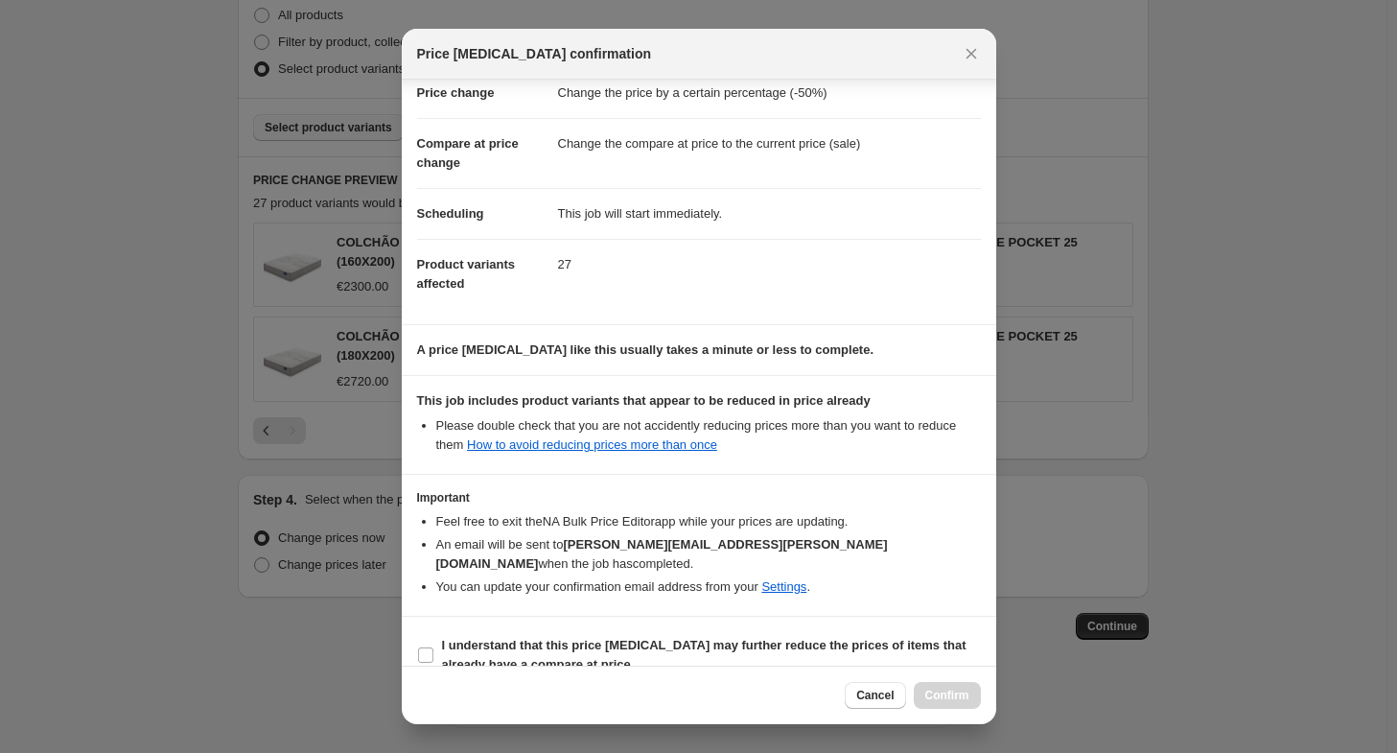
scroll to position [51, 0]
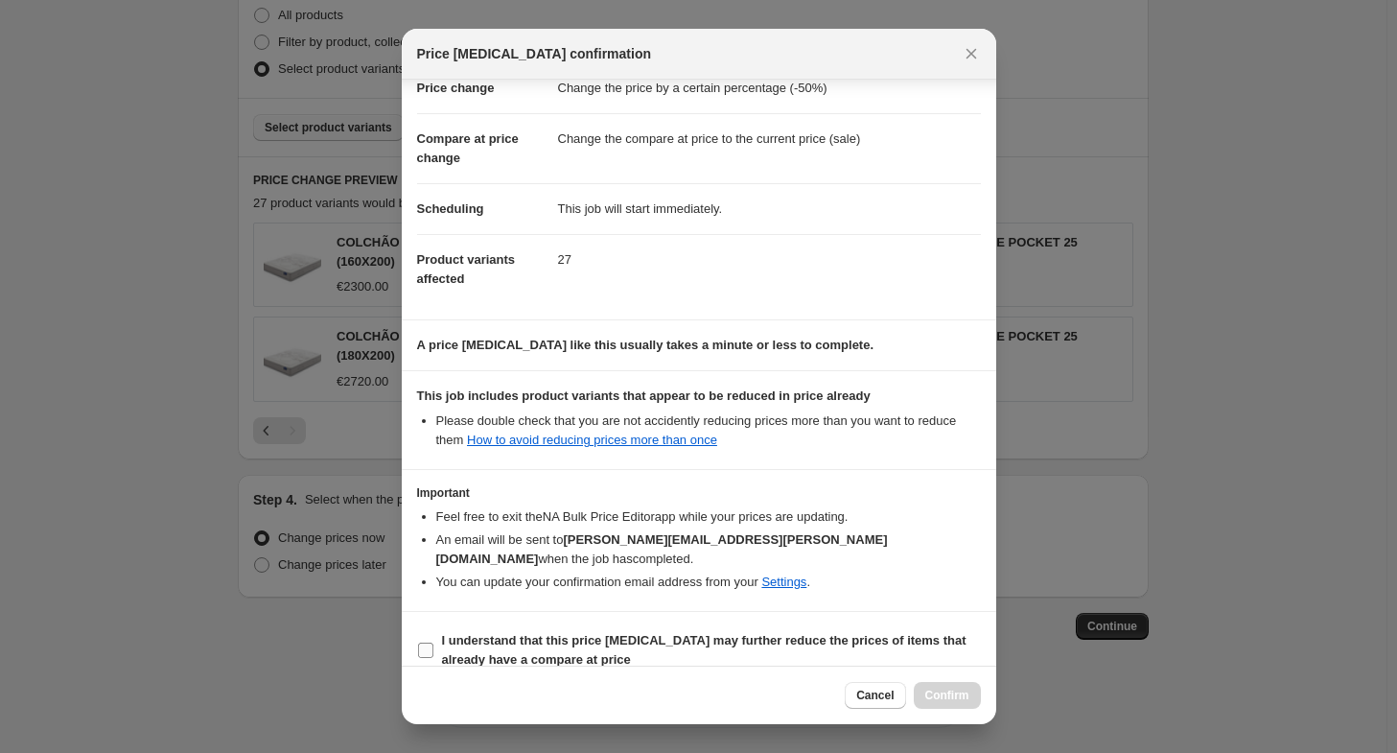
click at [753, 633] on b "I understand that this price change job may further reduce the prices of items …" at bounding box center [704, 650] width 525 height 34
click at [433, 643] on input "I understand that this price change job may further reduce the prices of items …" at bounding box center [425, 650] width 15 height 15
checkbox input "true"
click at [950, 689] on span "Confirm" at bounding box center [947, 695] width 44 height 15
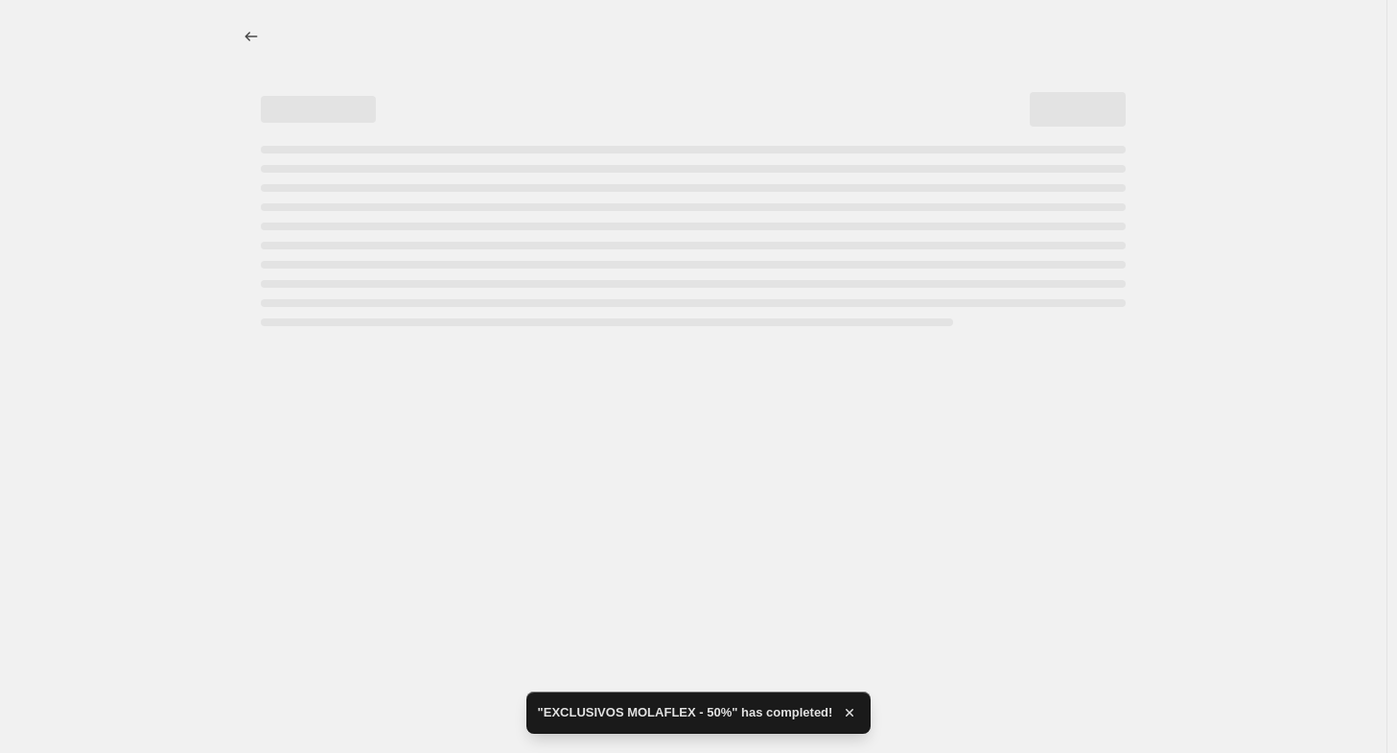
select select "percentage"
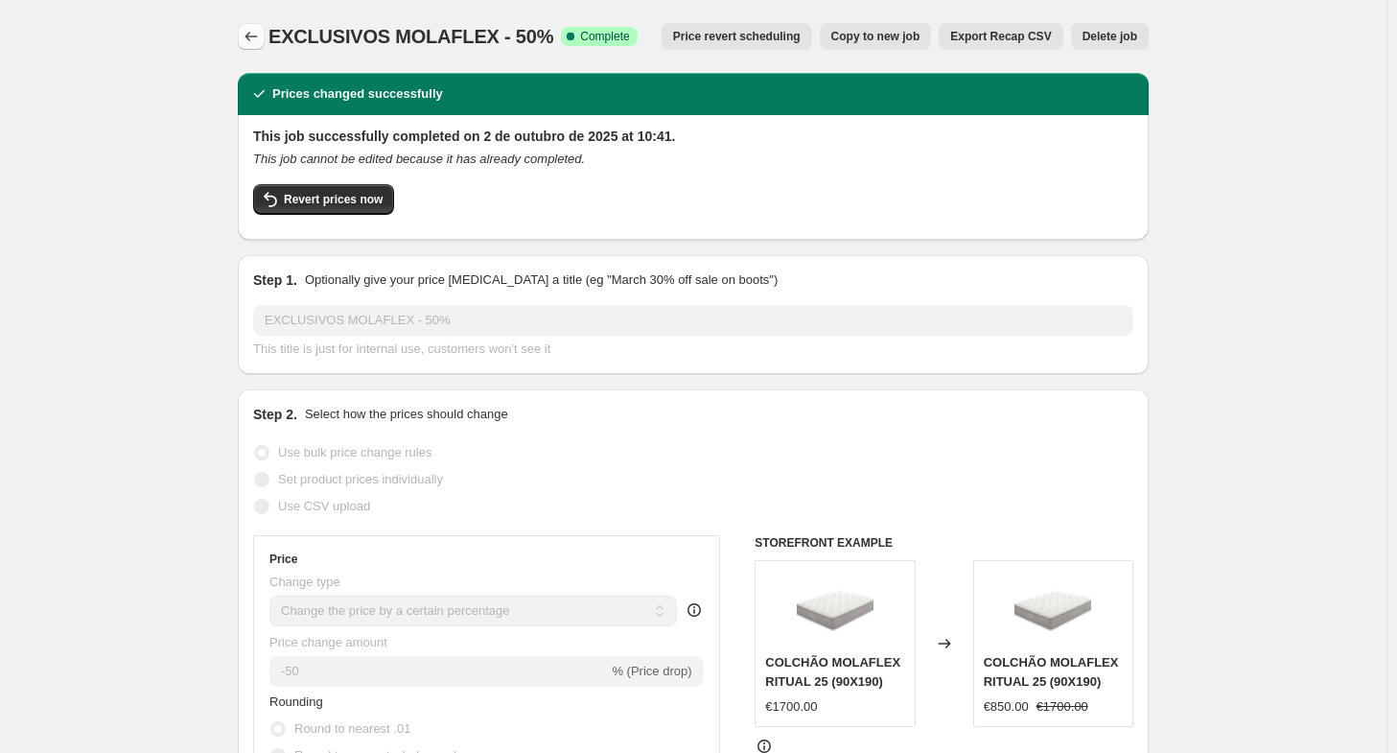
click at [244, 43] on button "Price change jobs" at bounding box center [251, 36] width 27 height 27
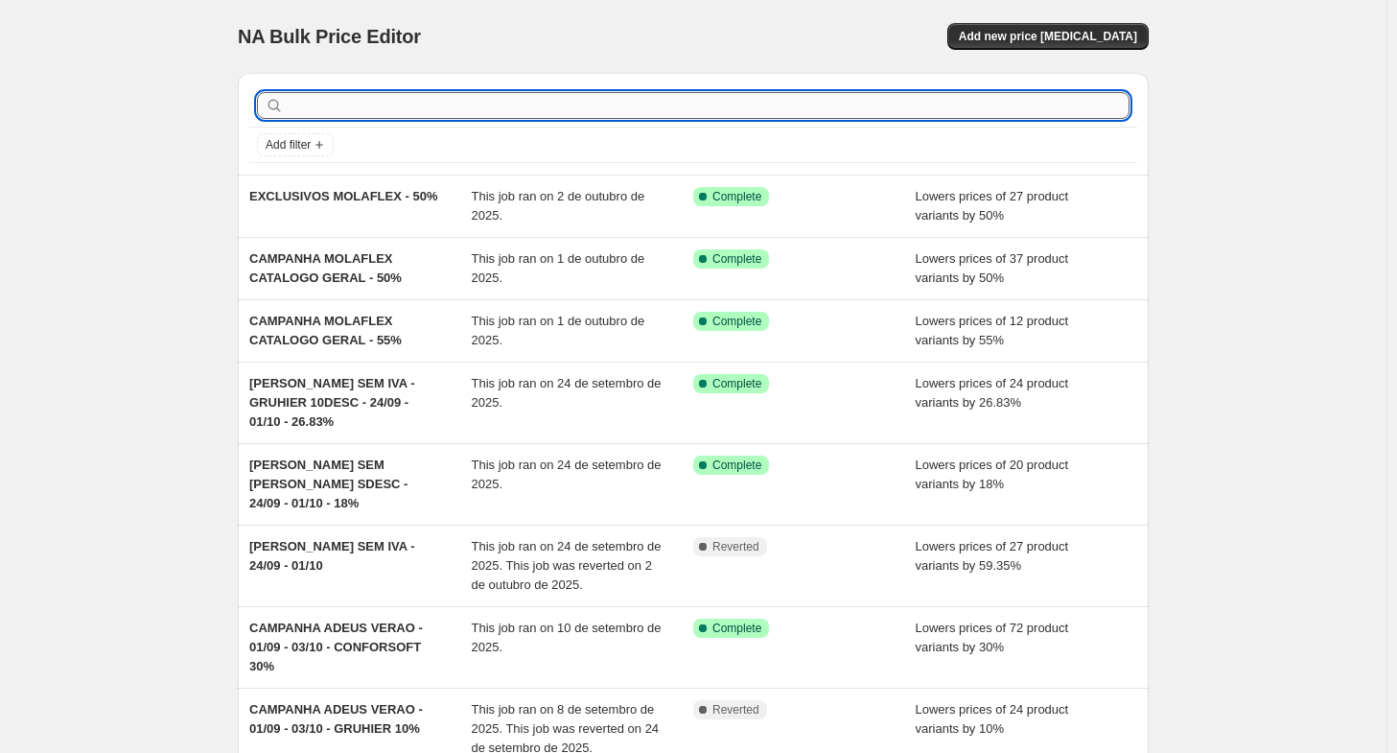
click at [391, 110] on input "text" at bounding box center [709, 105] width 842 height 27
type input "DIAS"
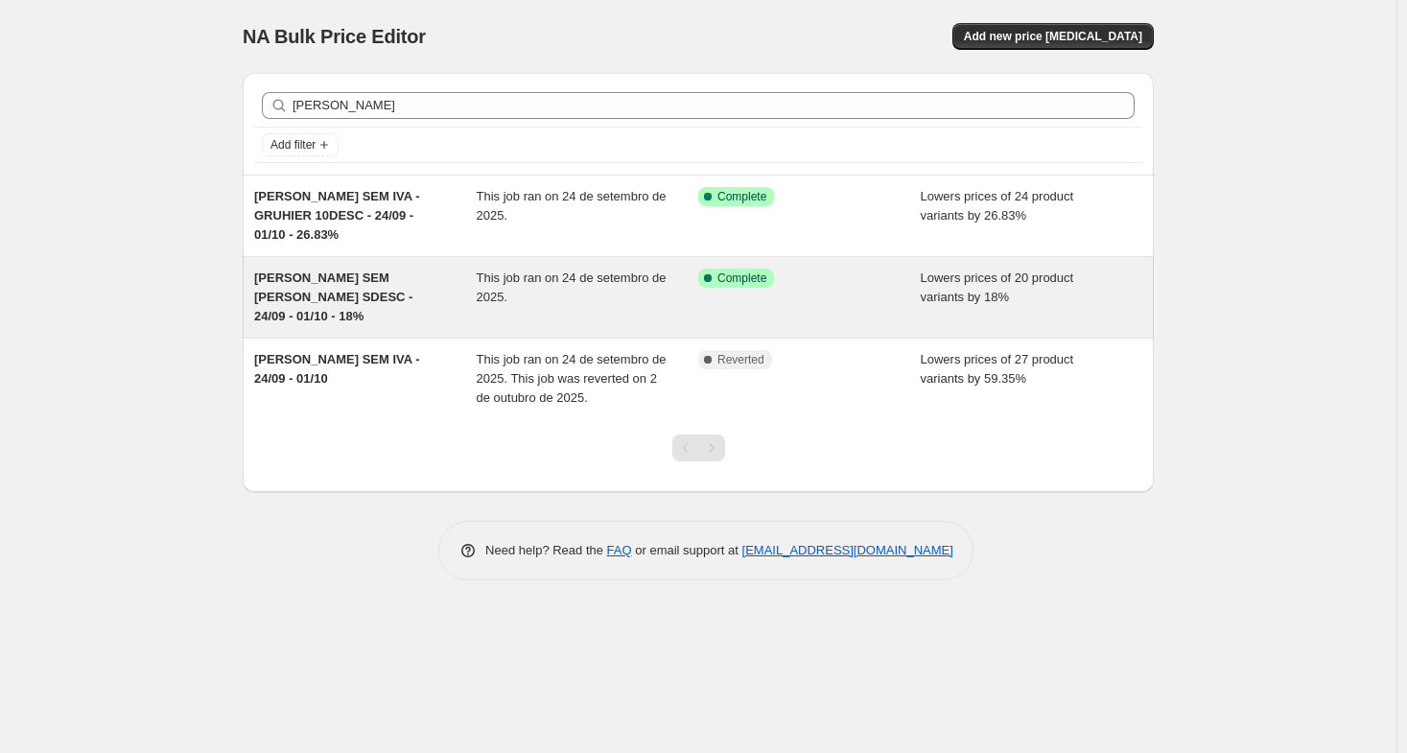
click at [374, 280] on span "[PERSON_NAME] SEM [PERSON_NAME] SDESC - 24/09 - 01/10 - 18%" at bounding box center [333, 296] width 158 height 53
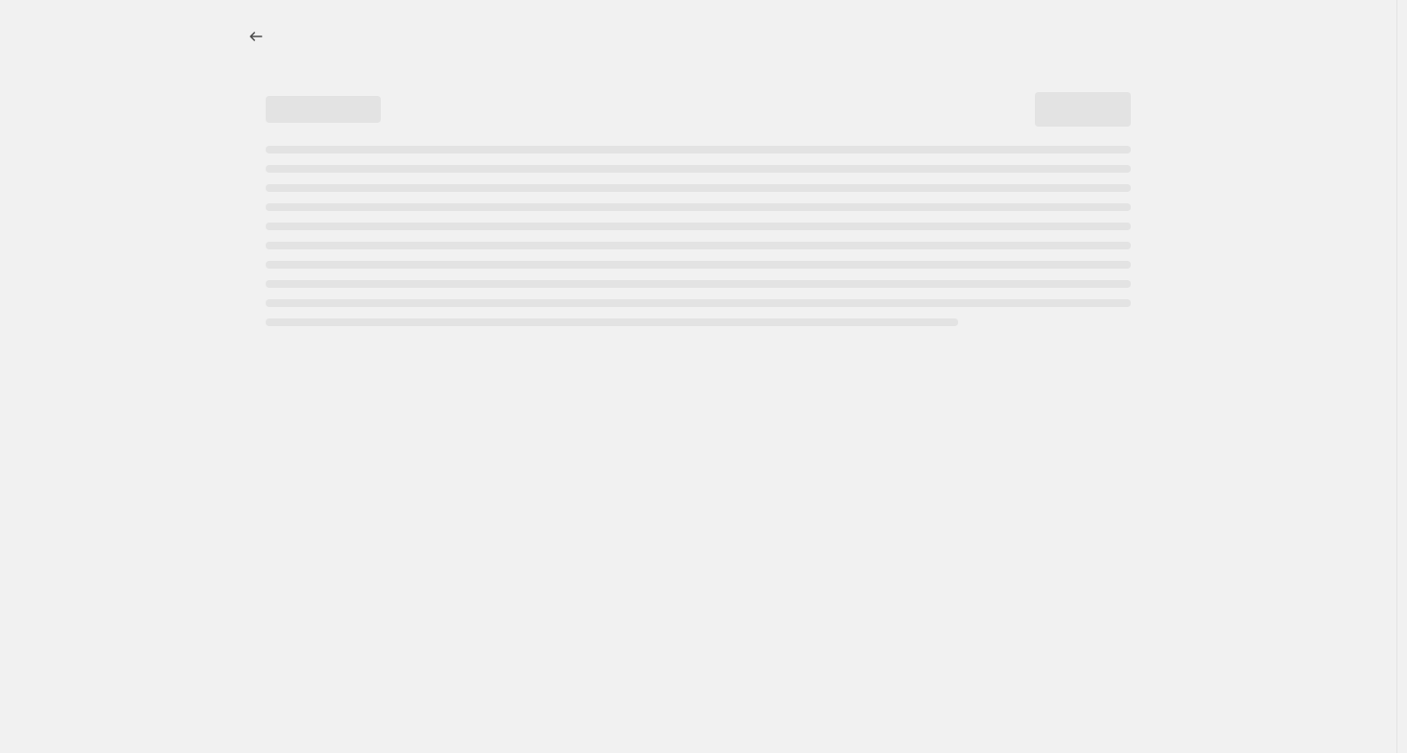
select select "percentage"
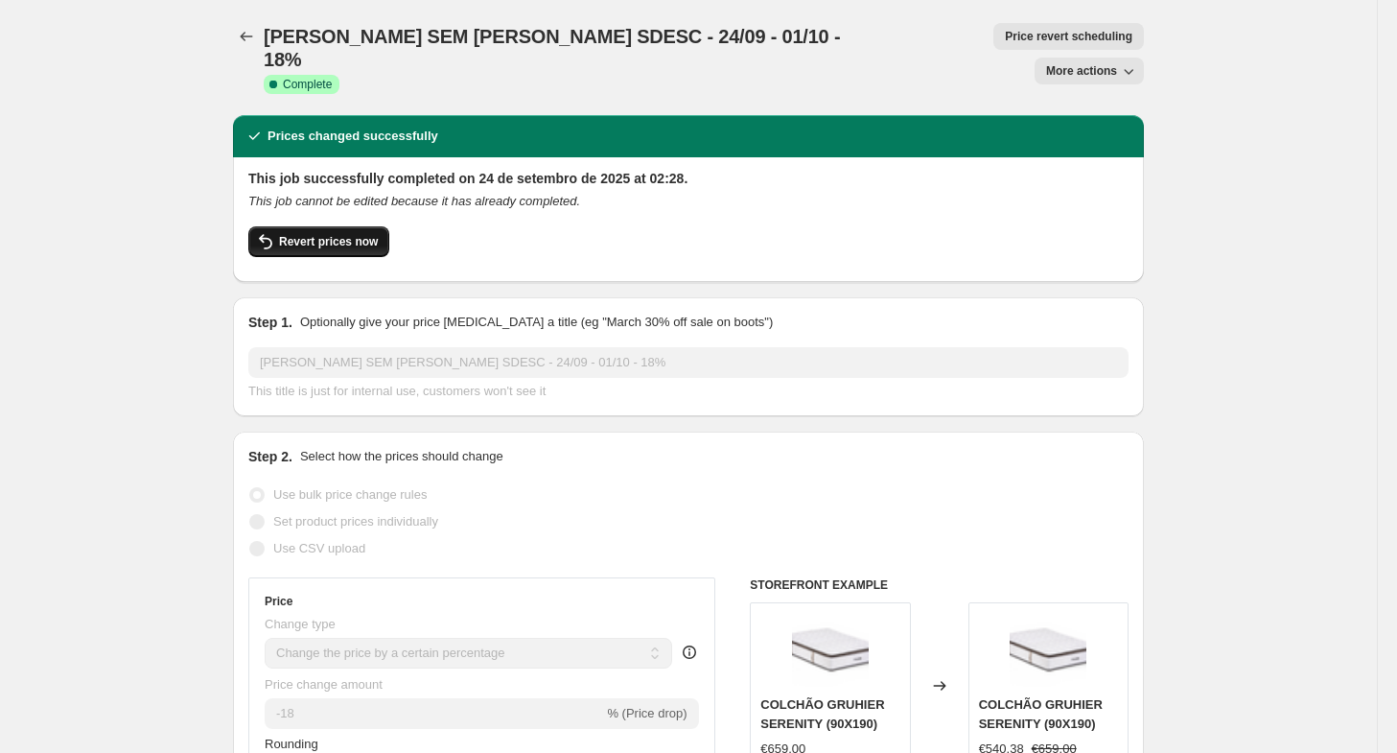
click at [330, 234] on span "Revert prices now" at bounding box center [328, 241] width 99 height 15
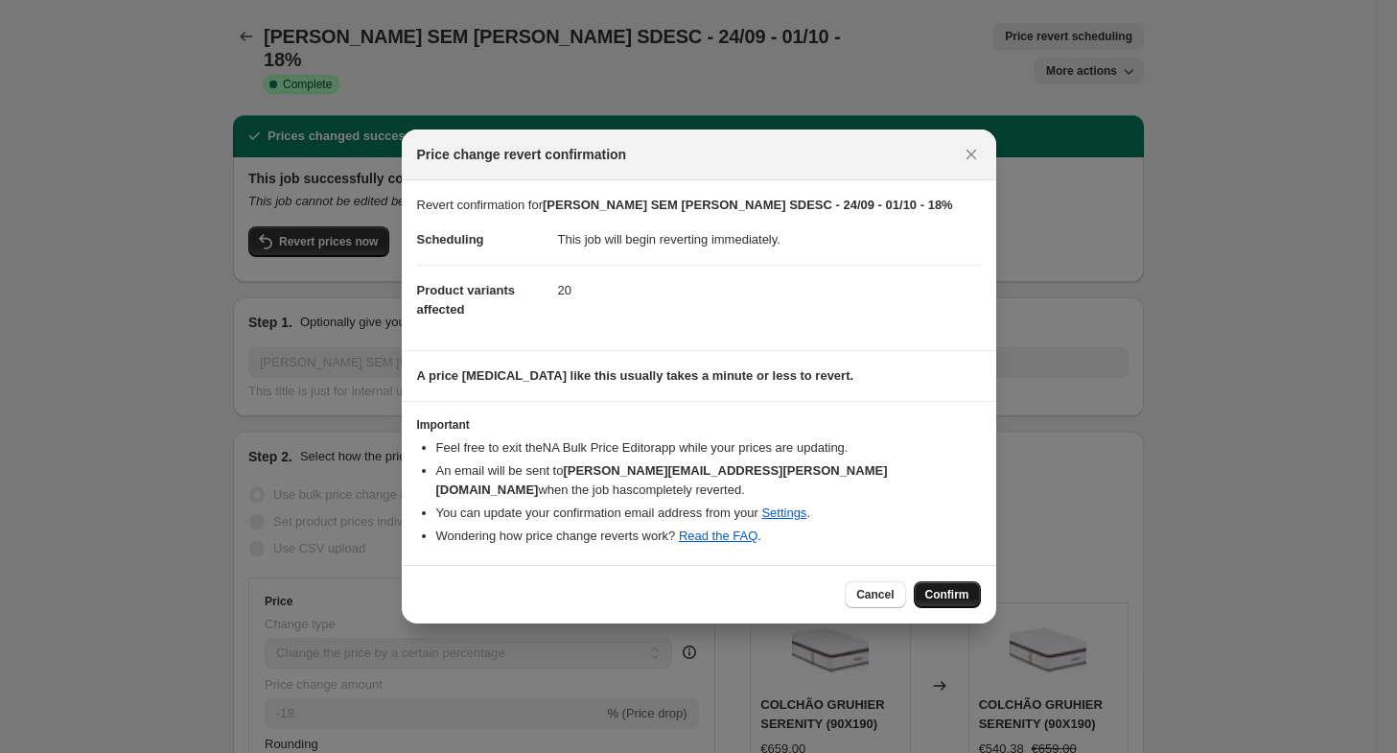
click at [951, 581] on button "Confirm" at bounding box center [947, 594] width 67 height 27
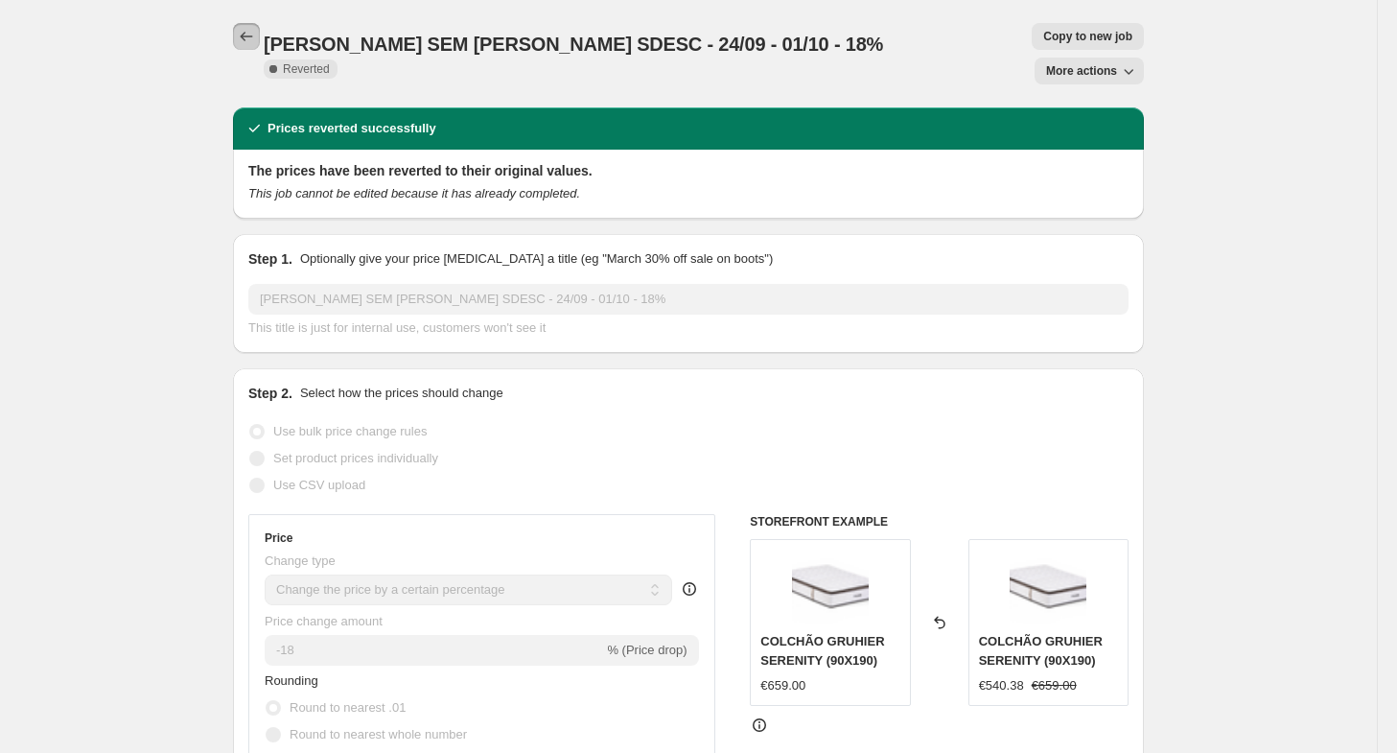
click at [251, 30] on icon "Price change jobs" at bounding box center [246, 36] width 19 height 19
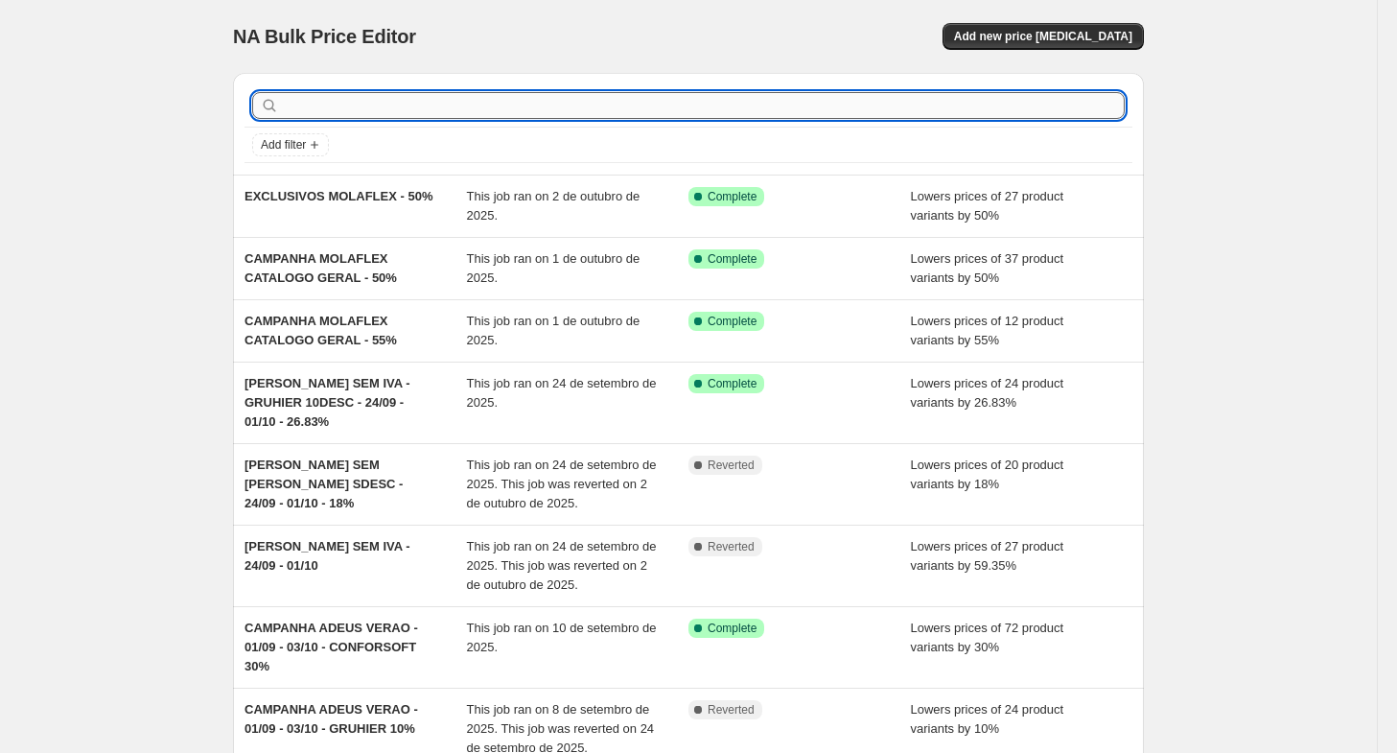
click at [343, 112] on input "text" at bounding box center [704, 105] width 842 height 27
type input "DIAS"
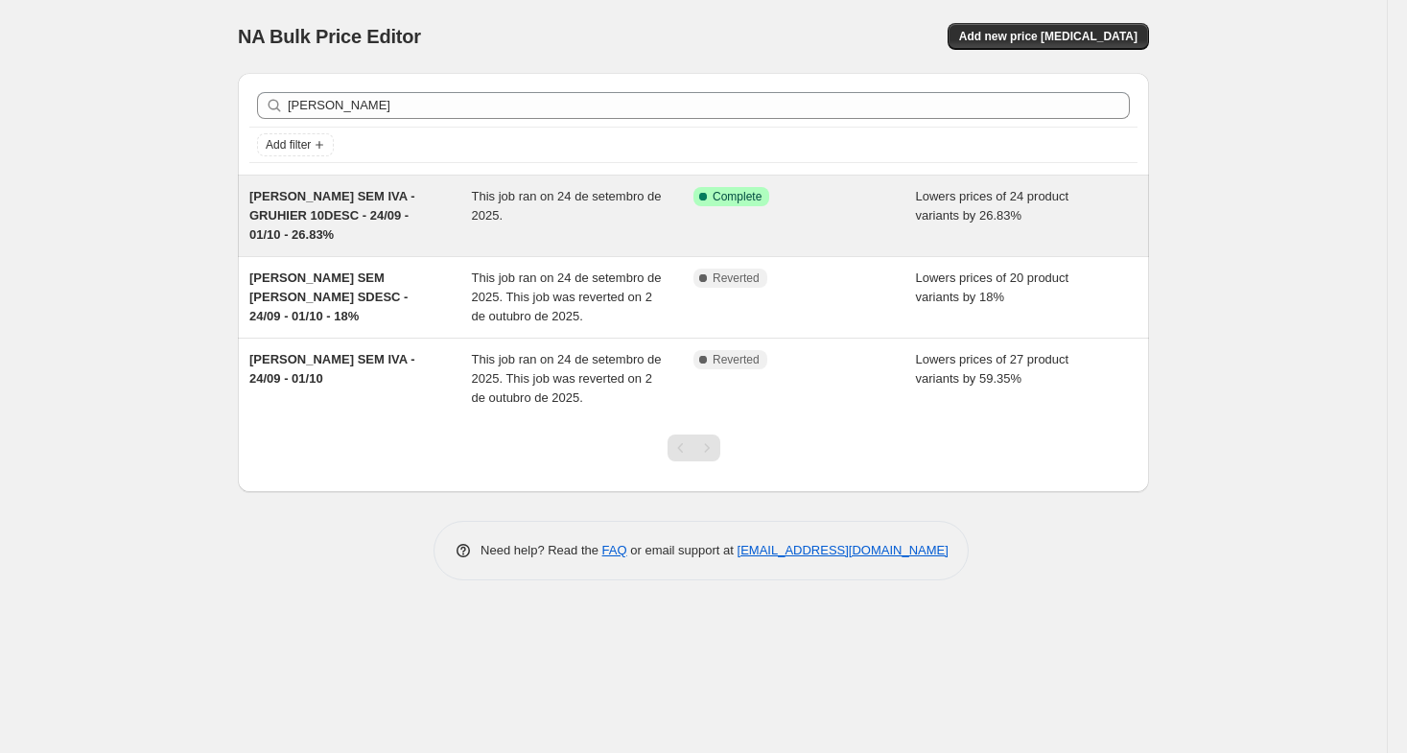
click at [367, 192] on span "DIAS SEM IVA - GRUHIER 10DESC - 24/09 - 01/10 - 26.83%" at bounding box center [332, 215] width 166 height 53
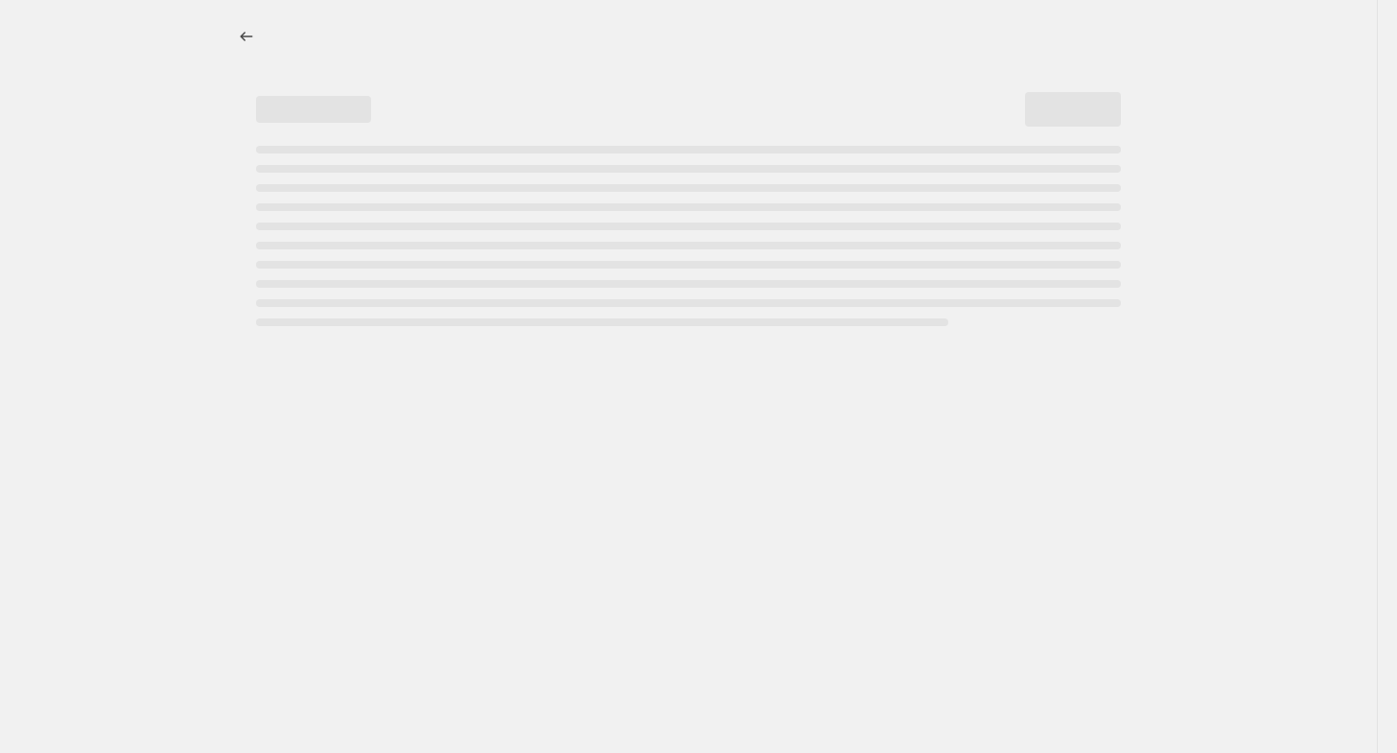
select select "percentage"
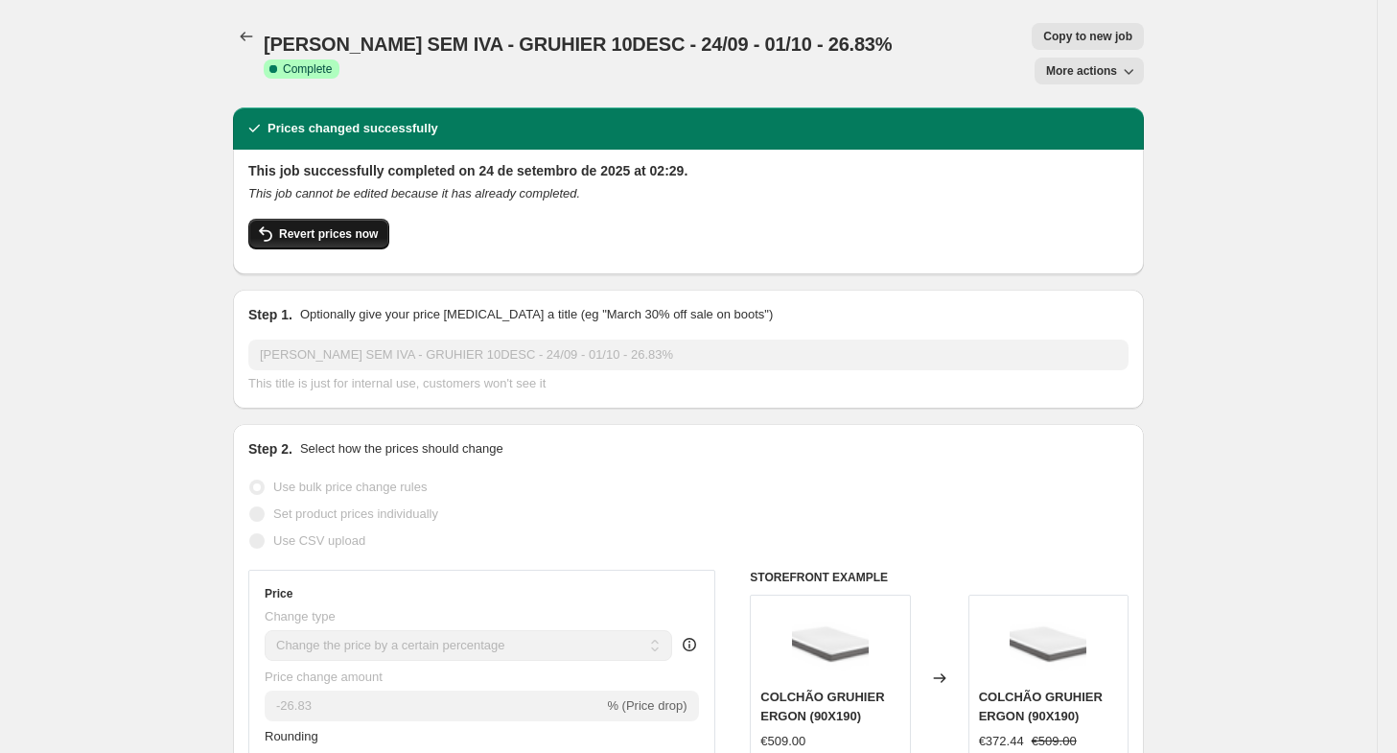
click at [341, 219] on button "Revert prices now" at bounding box center [318, 234] width 141 height 31
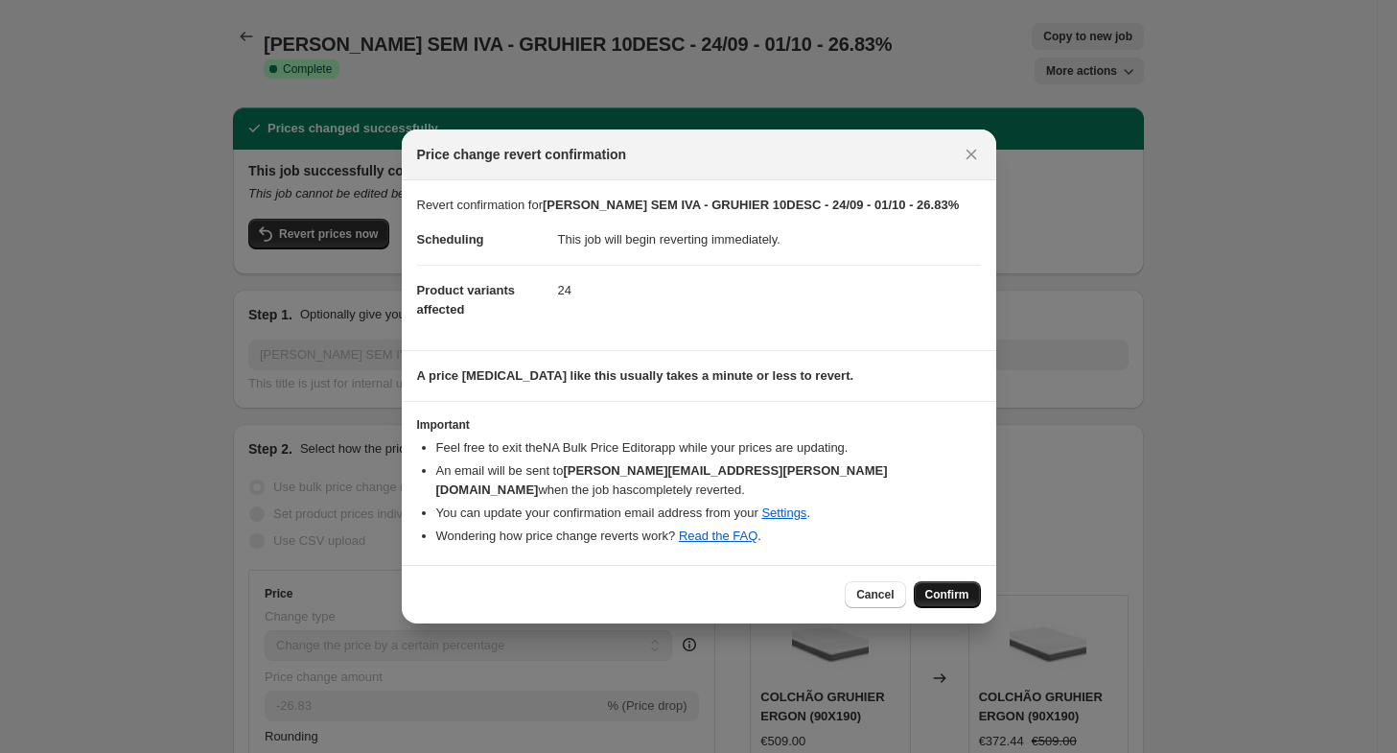
click at [963, 594] on button "Confirm" at bounding box center [947, 594] width 67 height 27
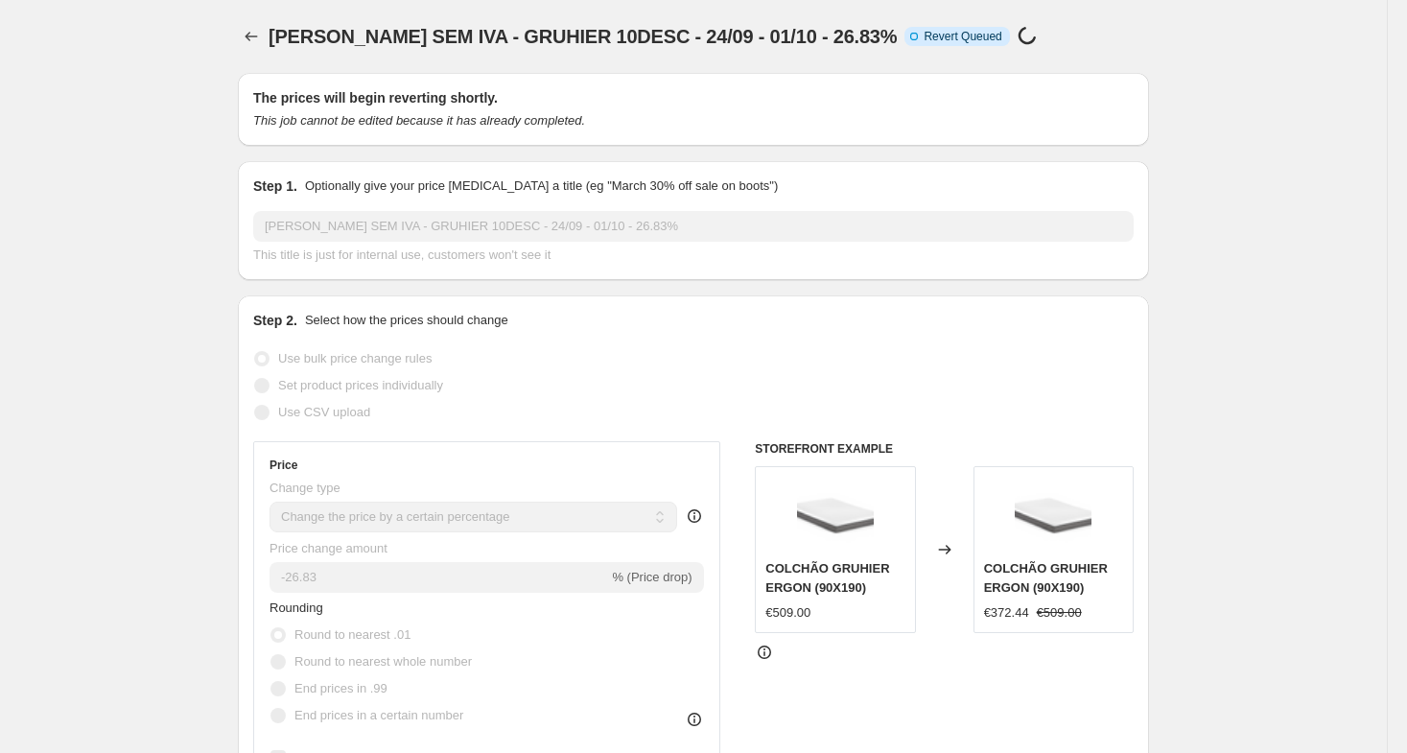
select select "percentage"
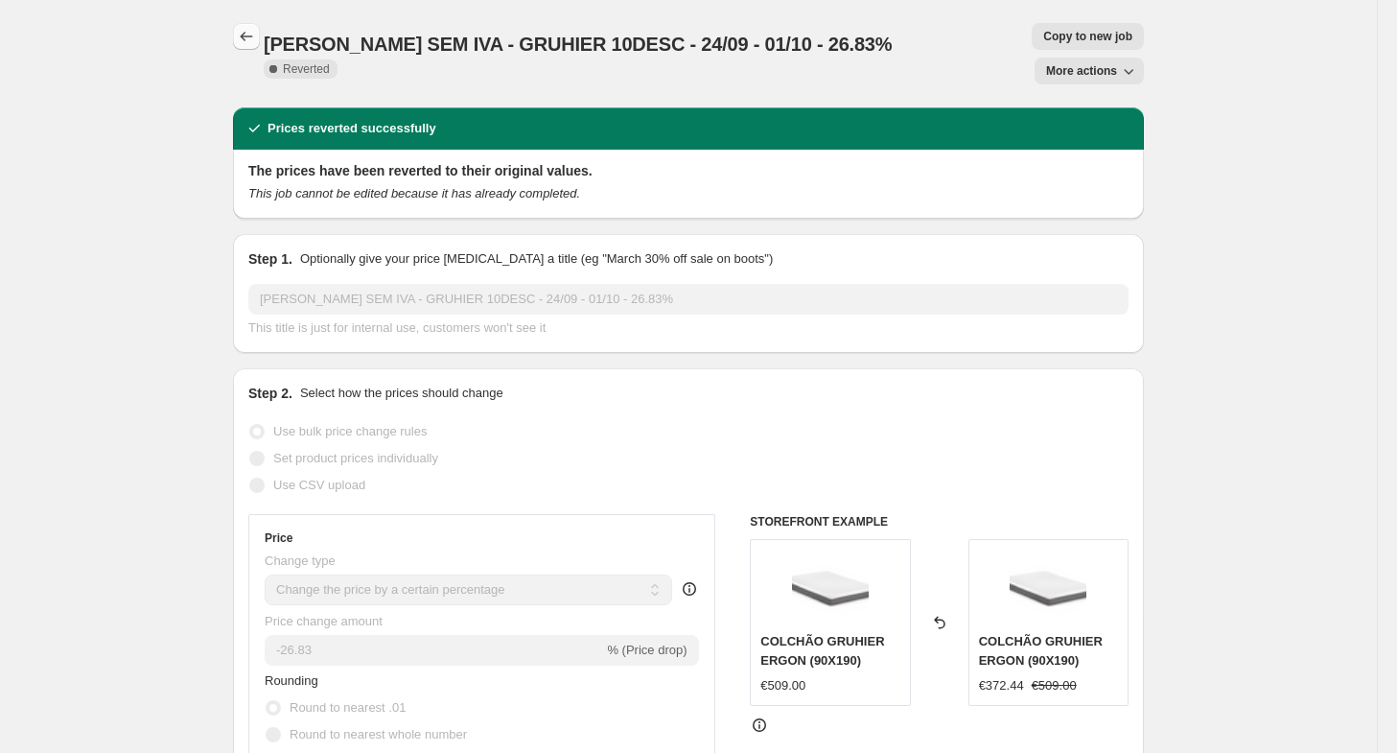
click at [245, 35] on icon "Price change jobs" at bounding box center [246, 36] width 19 height 19
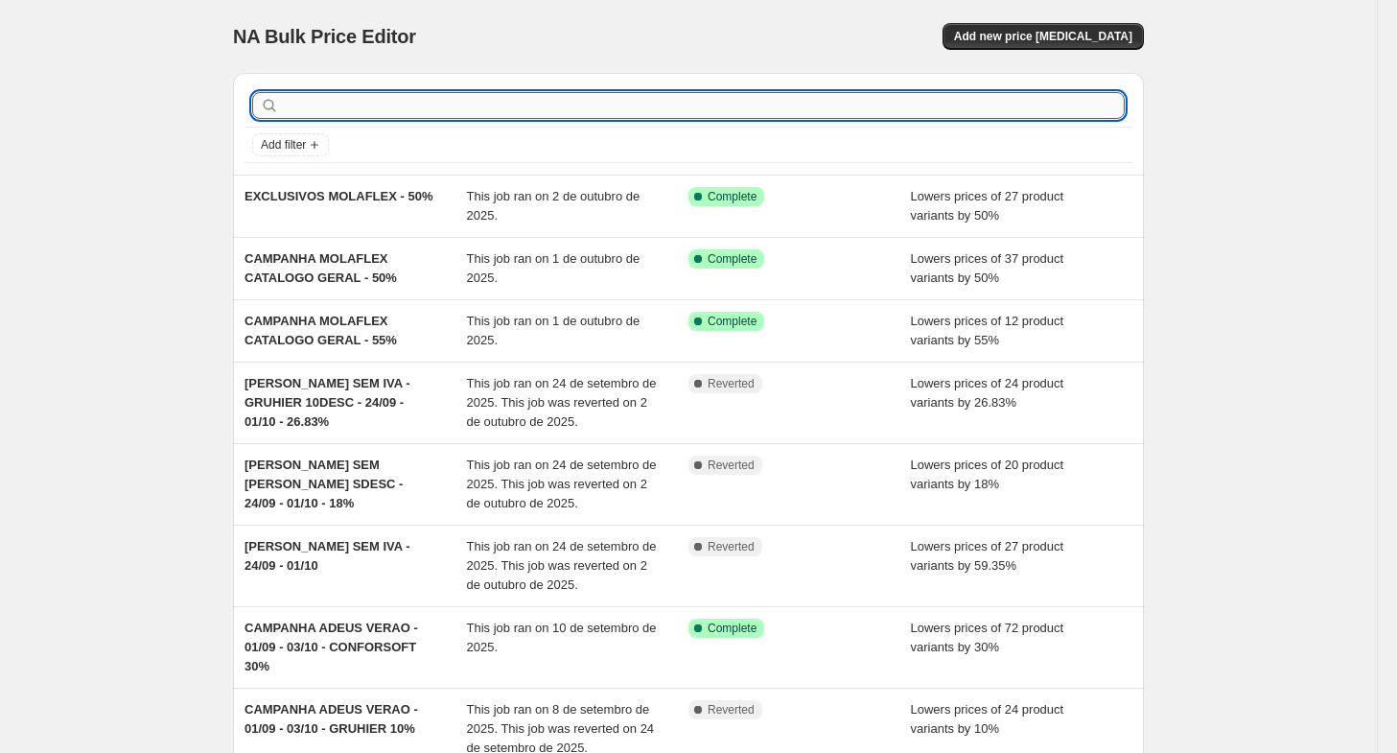
click at [389, 100] on input "text" at bounding box center [704, 105] width 842 height 27
type input "DIAS"
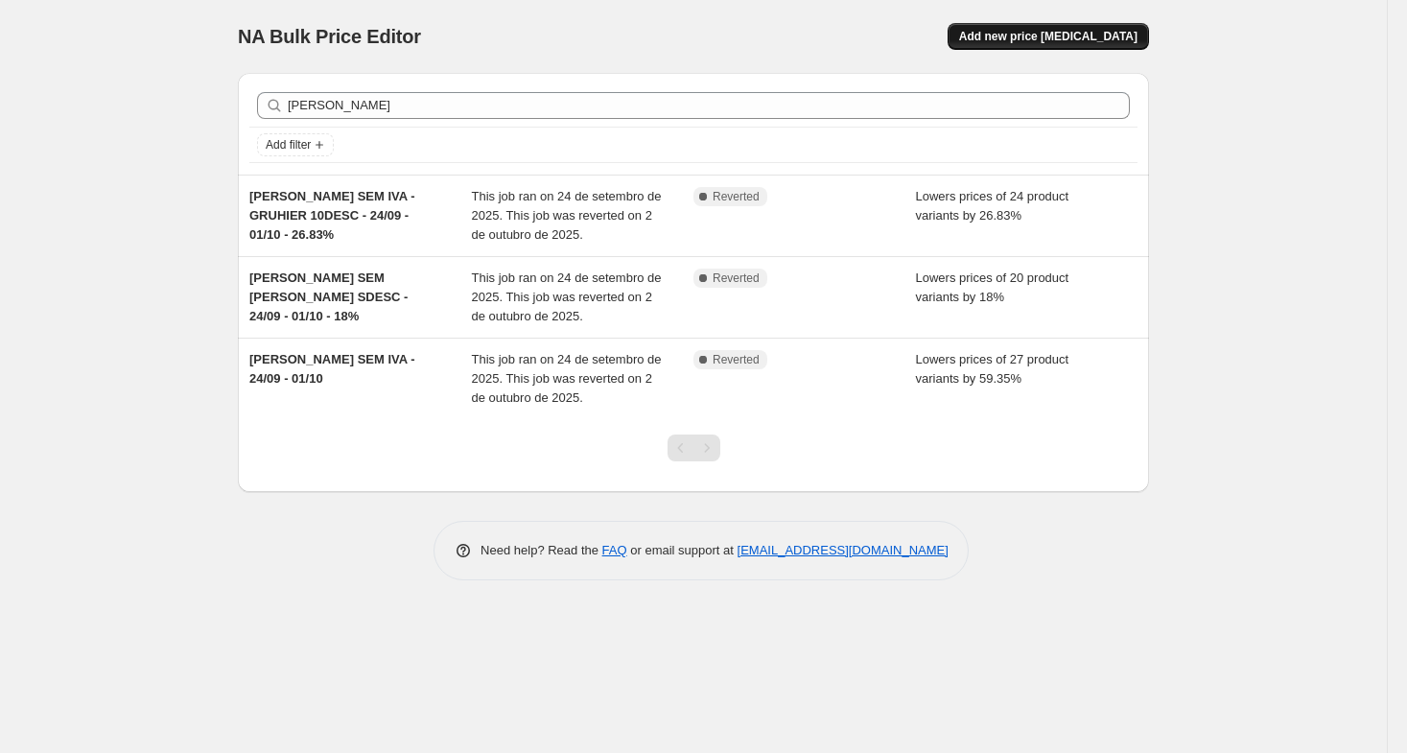
click at [1095, 39] on span "Add new price change job" at bounding box center [1048, 36] width 178 height 15
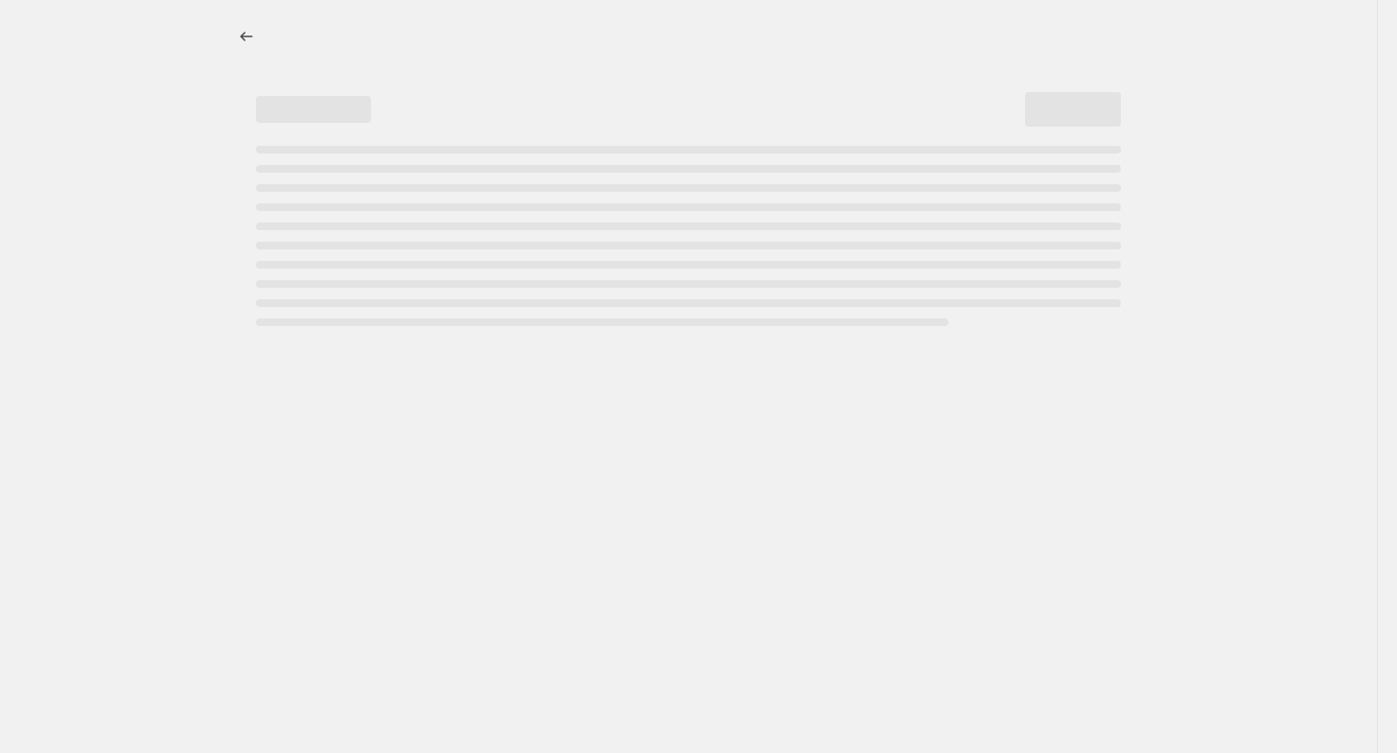
select select "percentage"
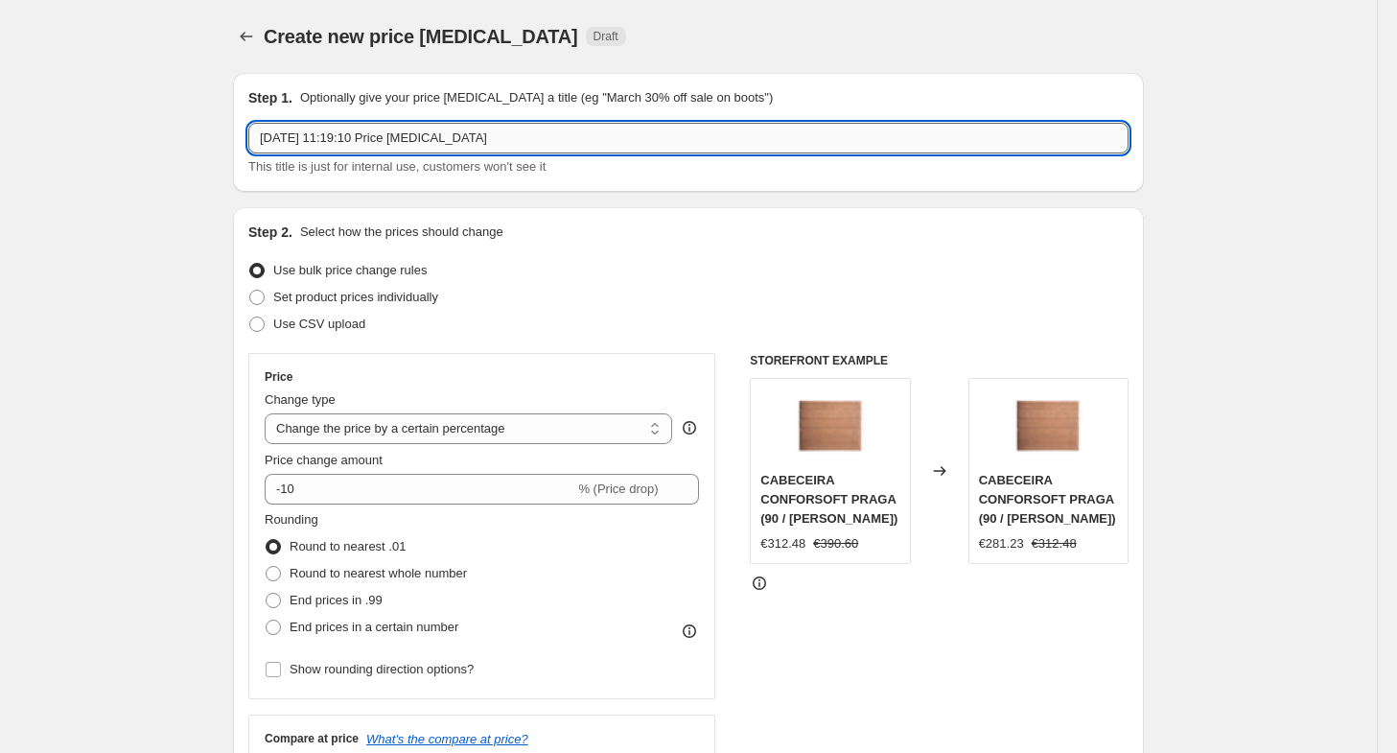
click at [543, 128] on input "2/10/2025, 11:19:10 Price change job" at bounding box center [688, 138] width 880 height 31
click at [263, 139] on input "GRUHIER - 10%" at bounding box center [688, 138] width 880 height 31
type input "GRUHIER - 10%"
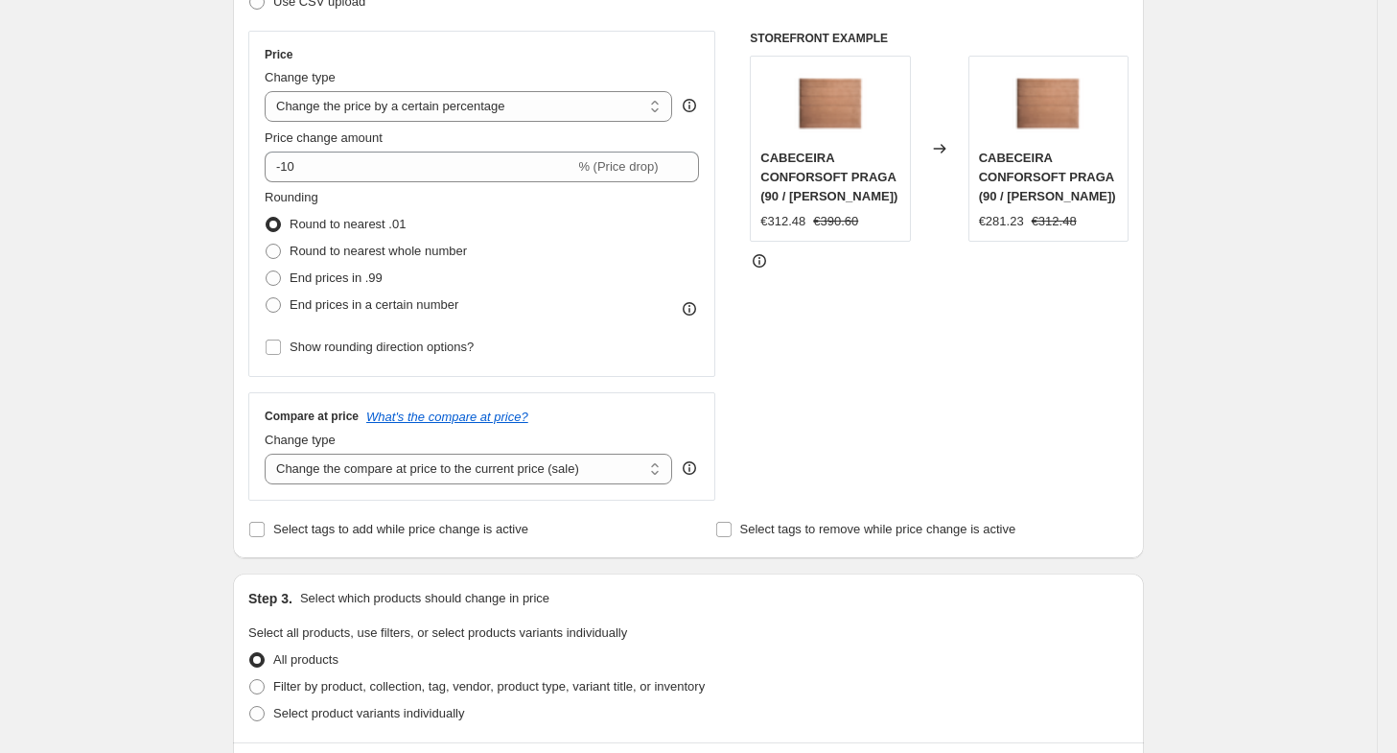
scroll to position [384, 0]
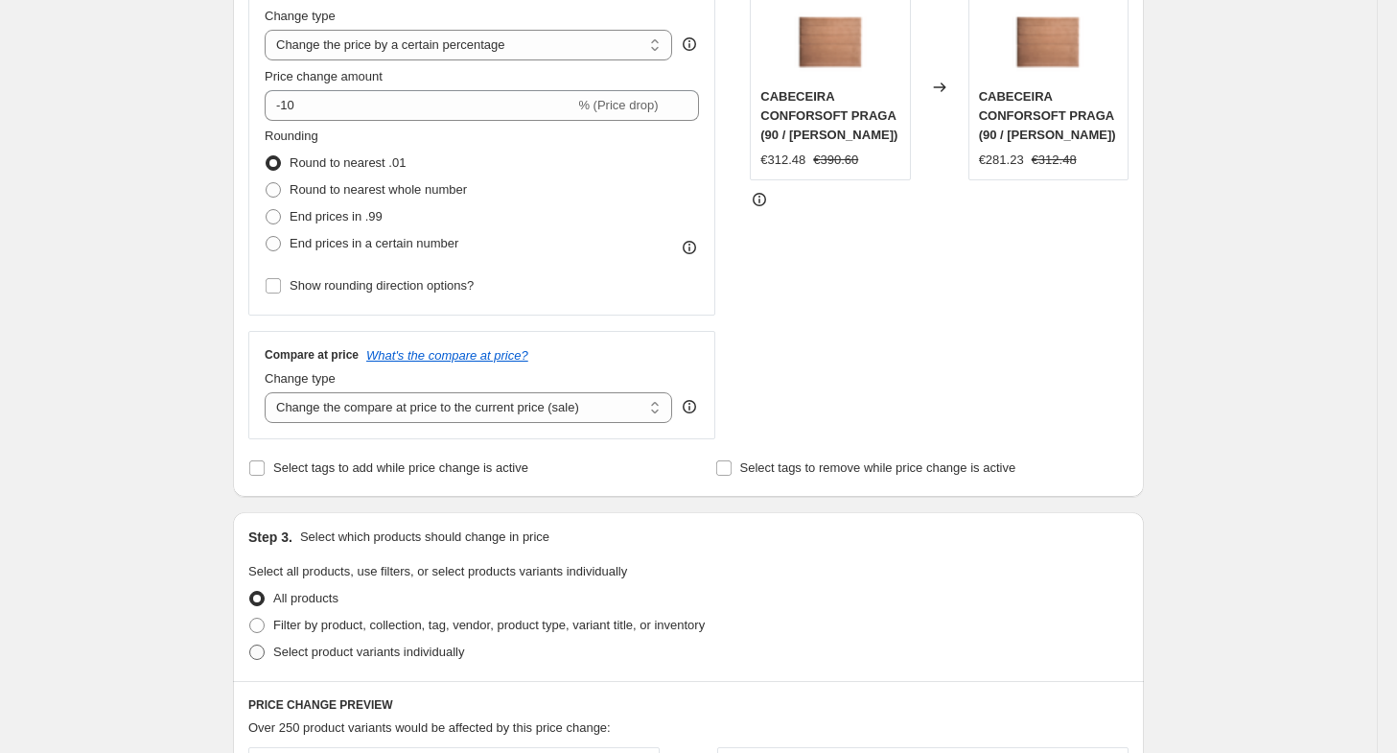
click at [326, 653] on span "Select product variants individually" at bounding box center [368, 651] width 191 height 14
click at [250, 645] on input "Select product variants individually" at bounding box center [249, 644] width 1 height 1
radio input "true"
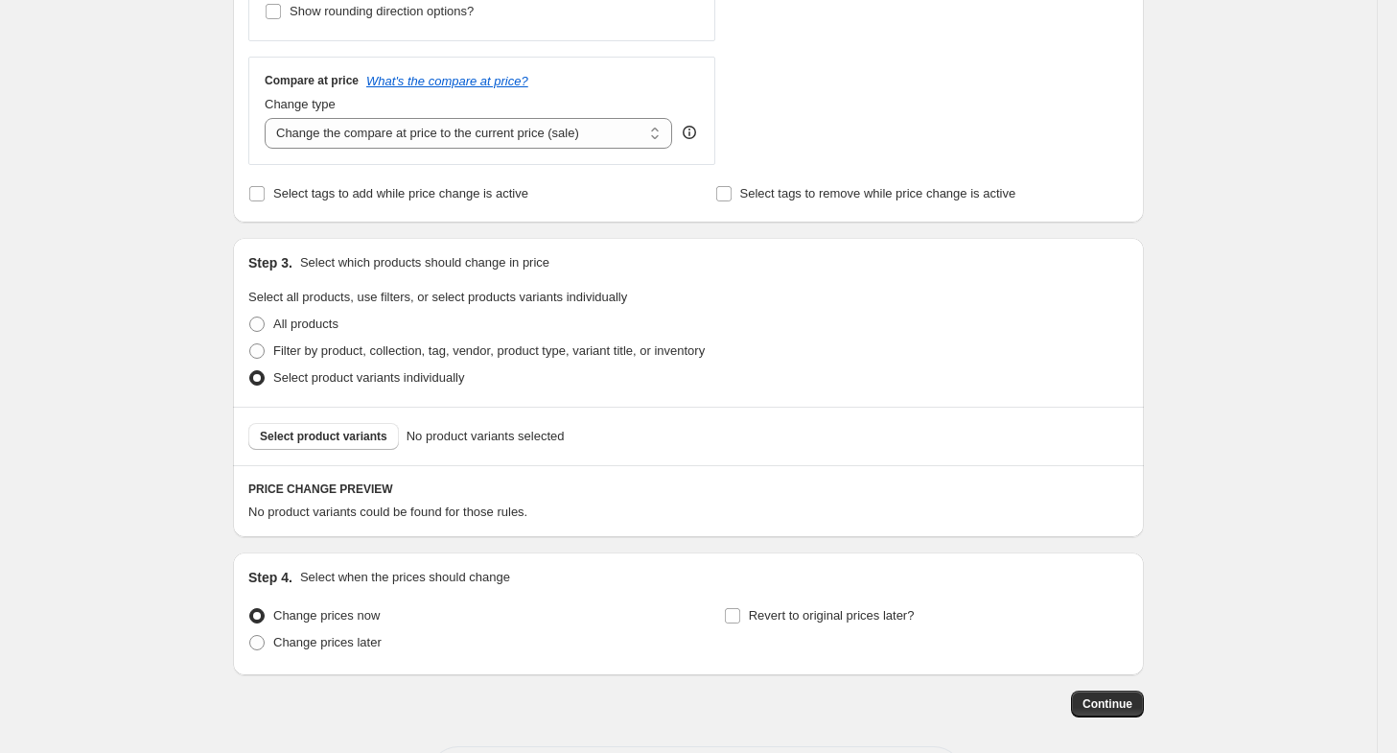
scroll to position [671, 0]
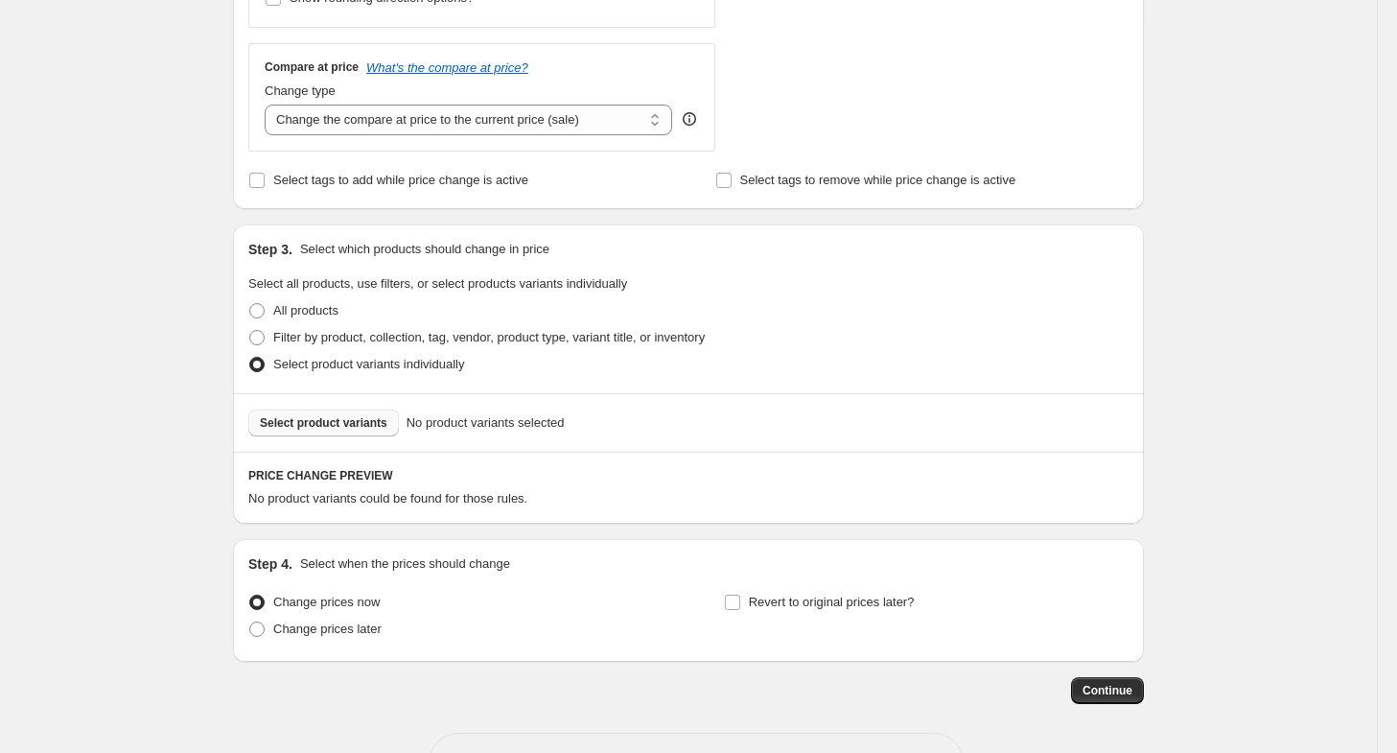
click at [353, 433] on button "Select product variants" at bounding box center [323, 422] width 151 height 27
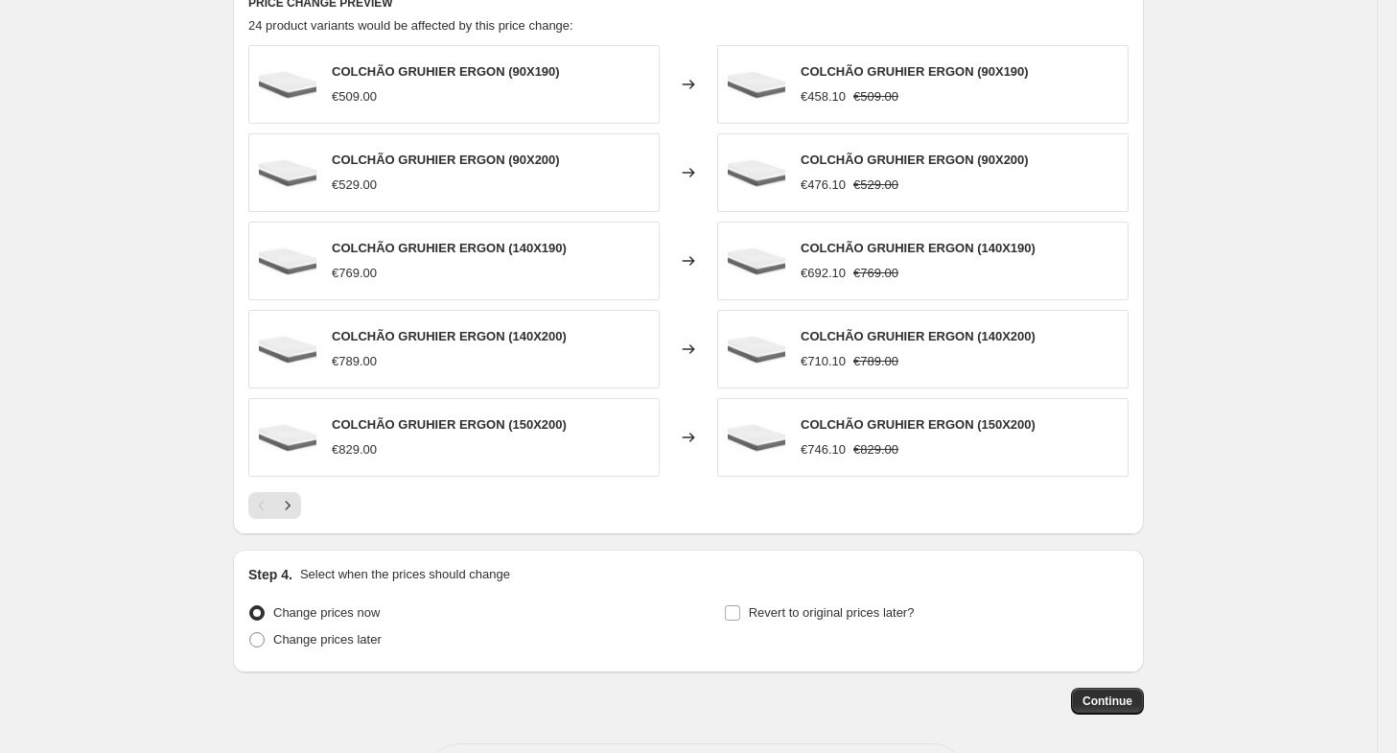
scroll to position [1151, 0]
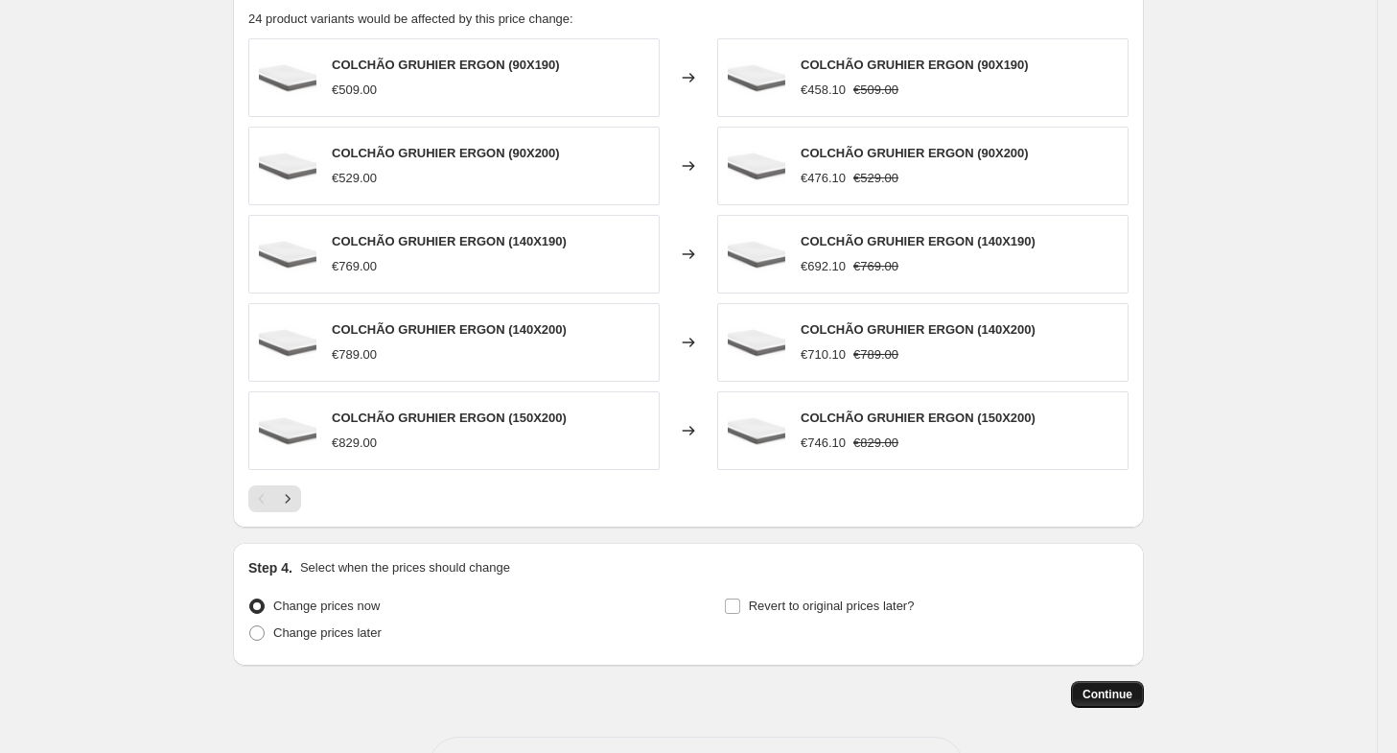
click at [1130, 687] on span "Continue" at bounding box center [1108, 694] width 50 height 15
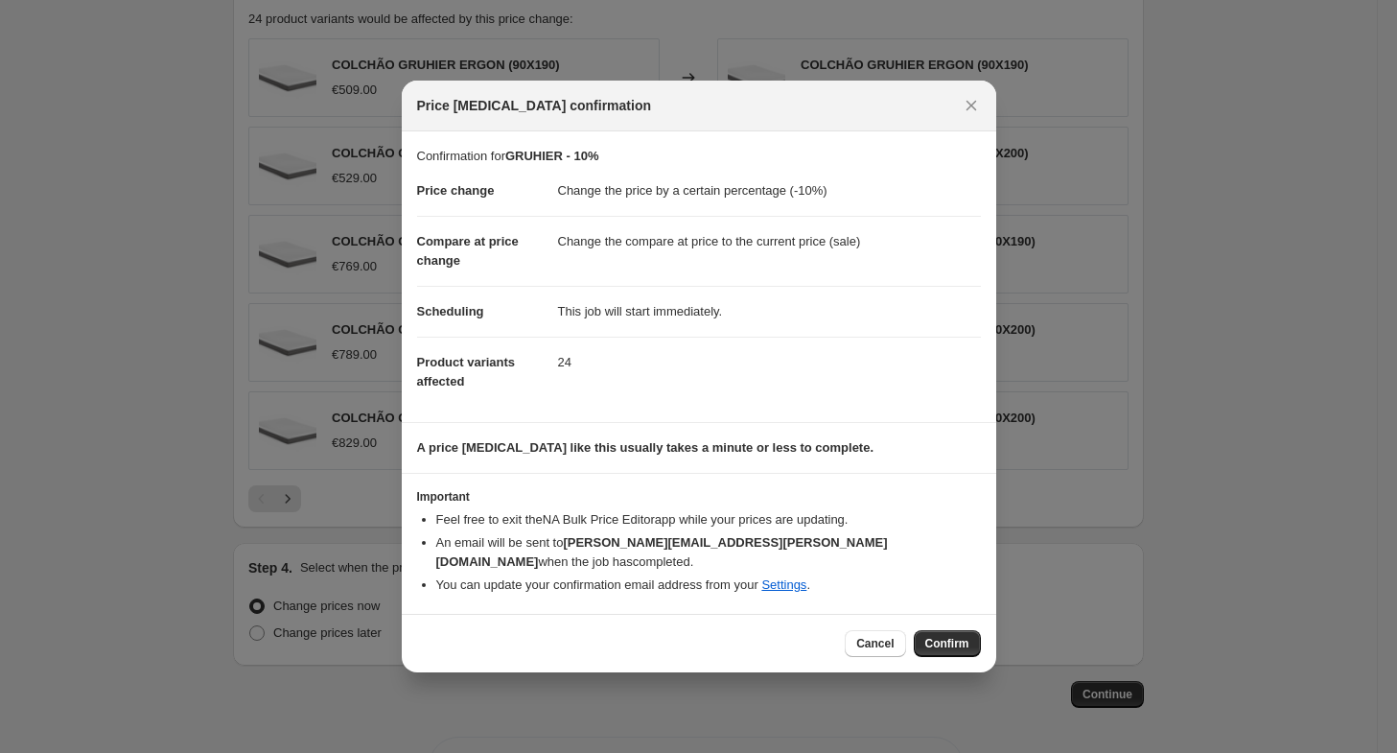
click at [928, 636] on span "Confirm" at bounding box center [947, 643] width 44 height 15
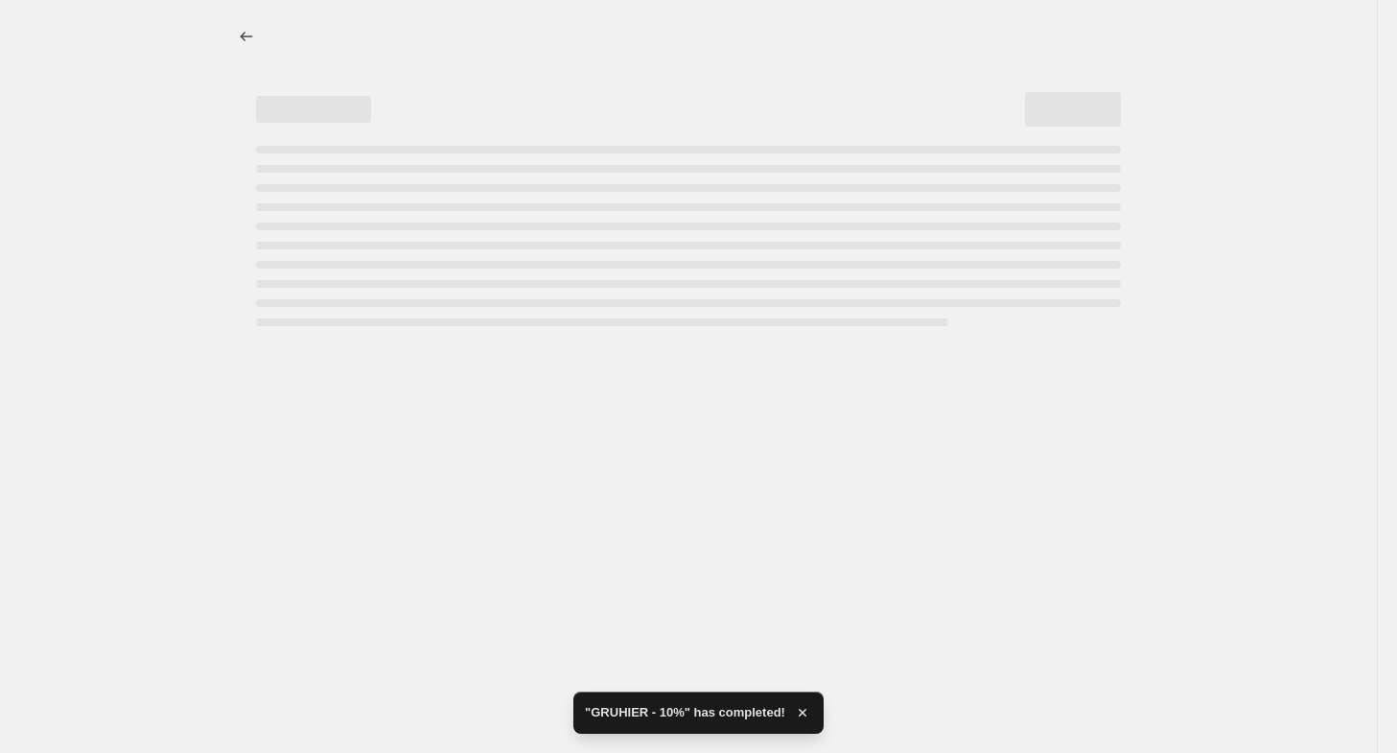
select select "percentage"
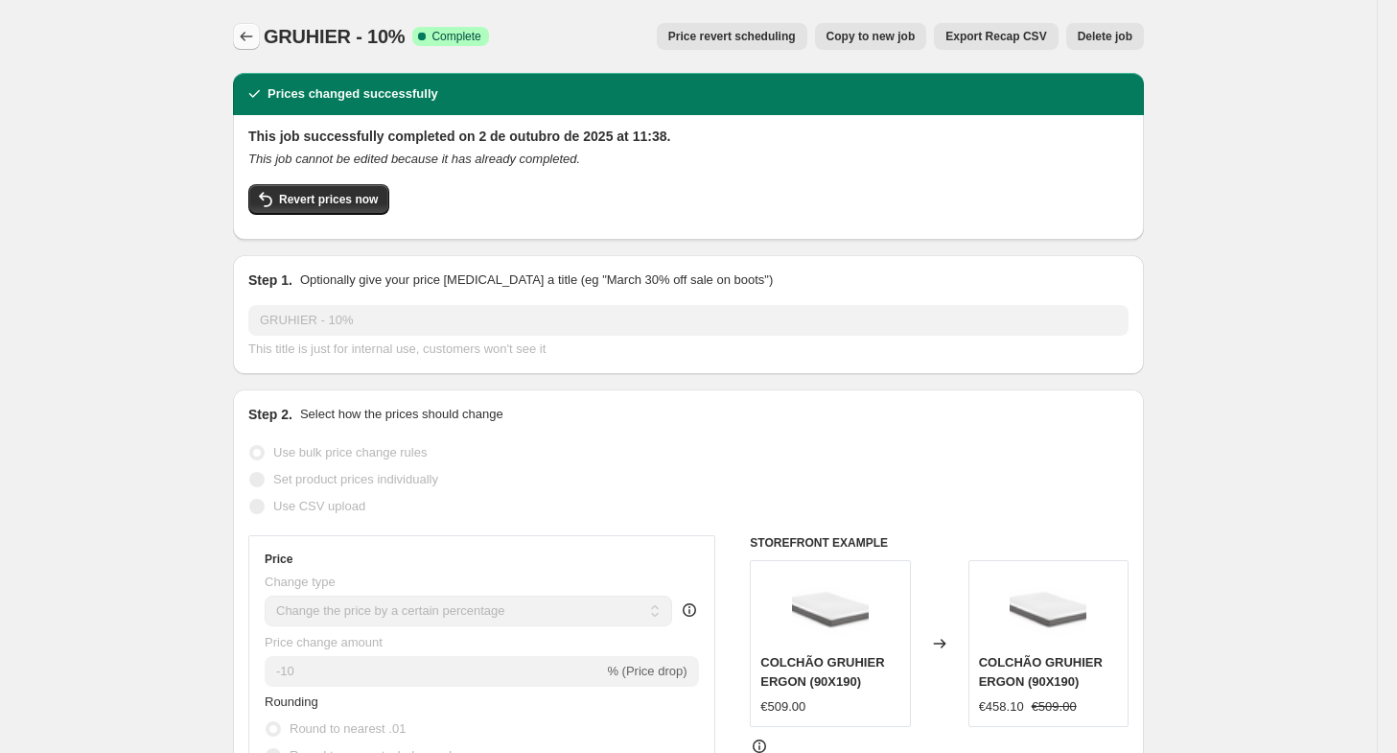
click at [247, 46] on button "Price change jobs" at bounding box center [246, 36] width 27 height 27
